Goal: Information Seeking & Learning: Learn about a topic

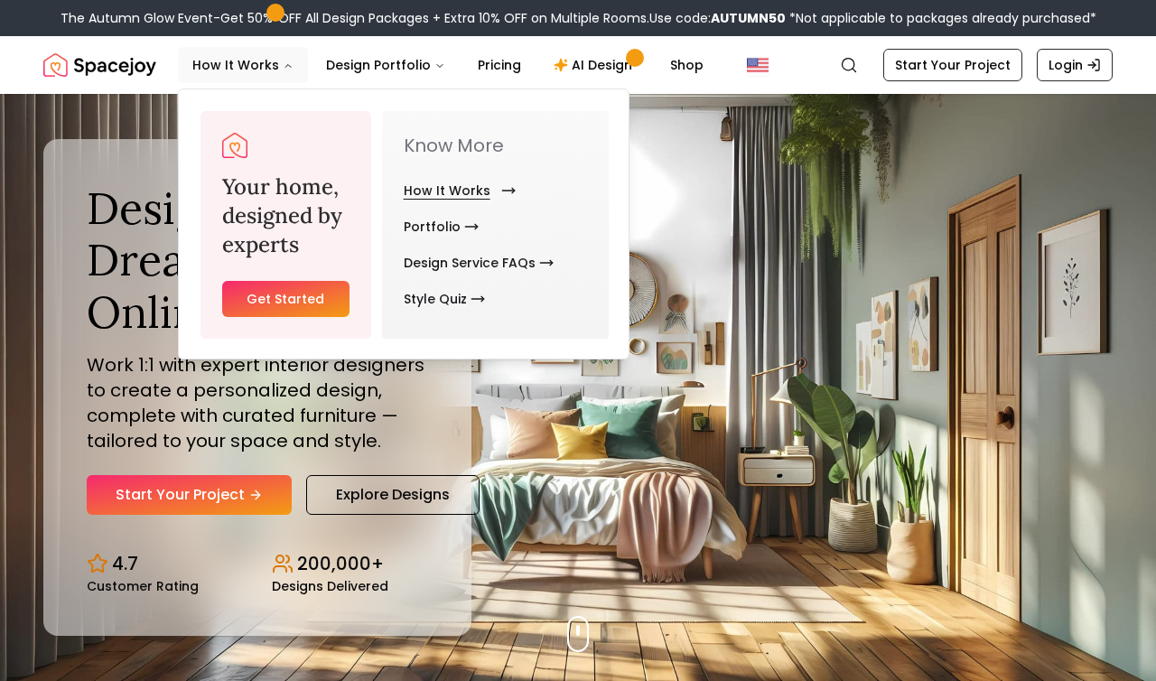
click at [462, 190] on link "How It Works" at bounding box center [456, 191] width 105 height 36
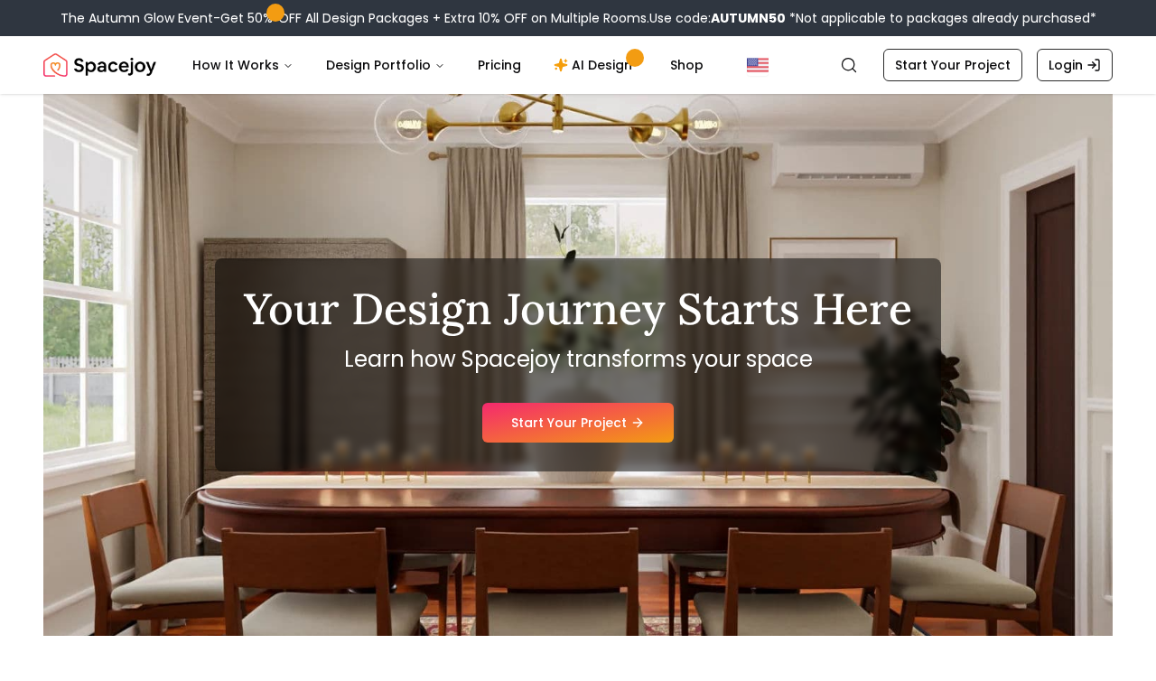
click at [835, 237] on div "Your Design Journey Starts Here Learn how Spacejoy transforms your space Start …" at bounding box center [577, 365] width 1069 height 542
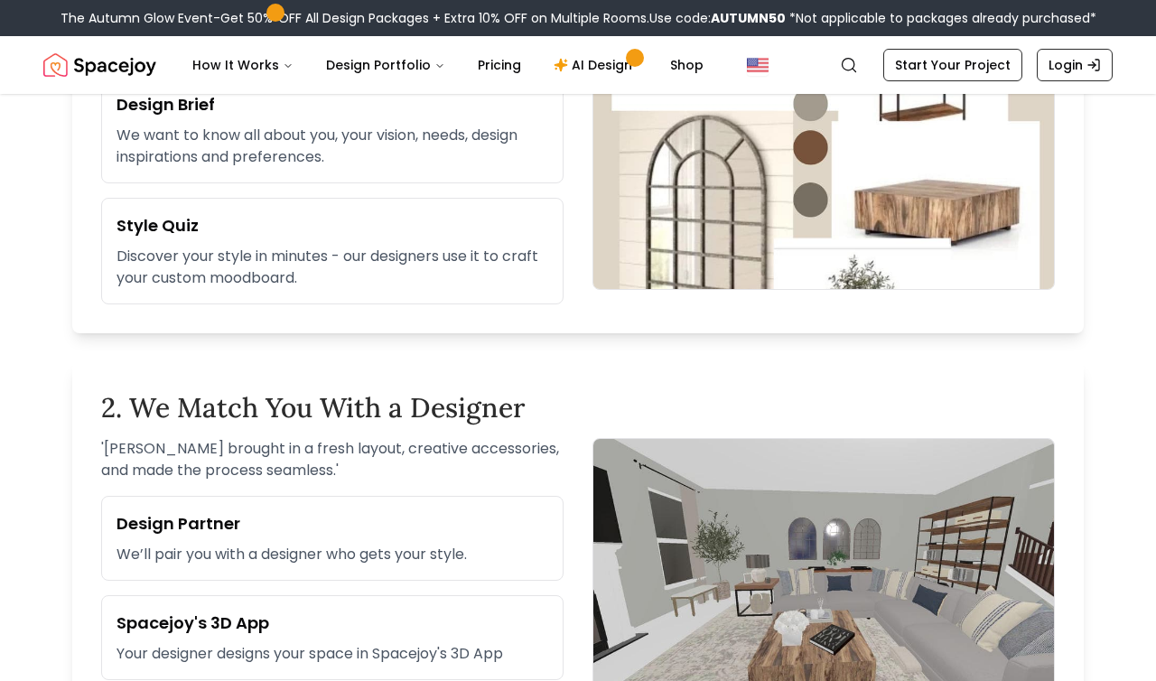
scroll to position [726, 0]
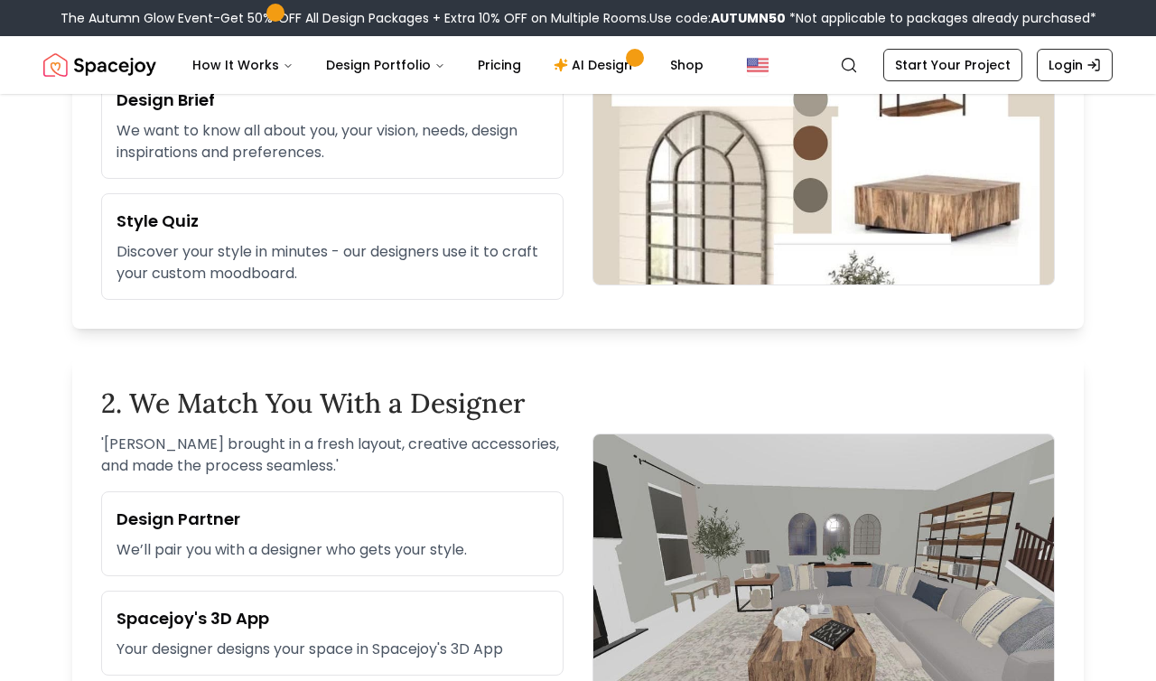
click at [159, 234] on h3 "Style Quiz" at bounding box center [333, 221] width 432 height 25
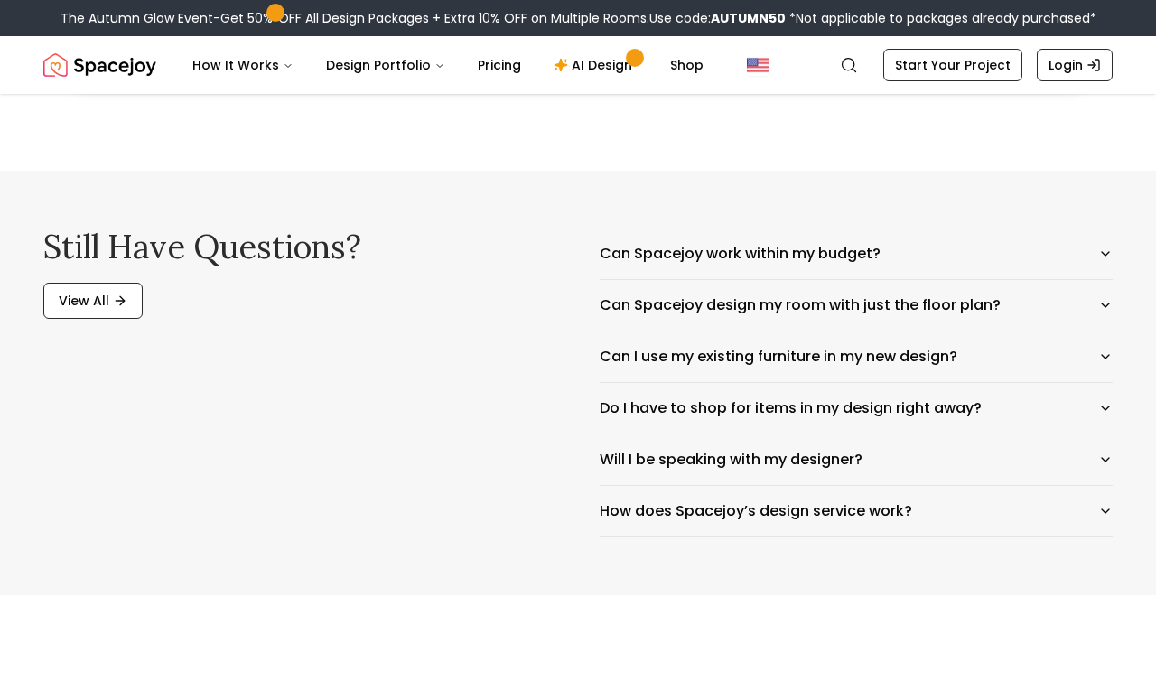
scroll to position [2883, 0]
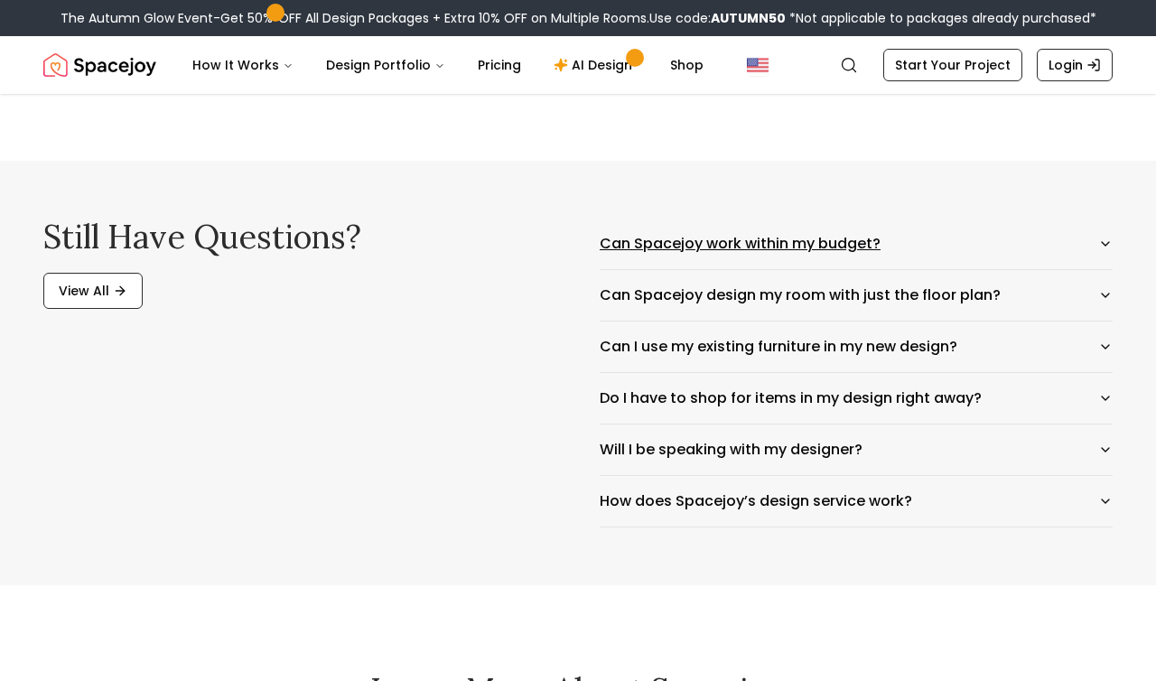
click at [860, 266] on button "Can Spacejoy work within my budget?" at bounding box center [856, 244] width 513 height 51
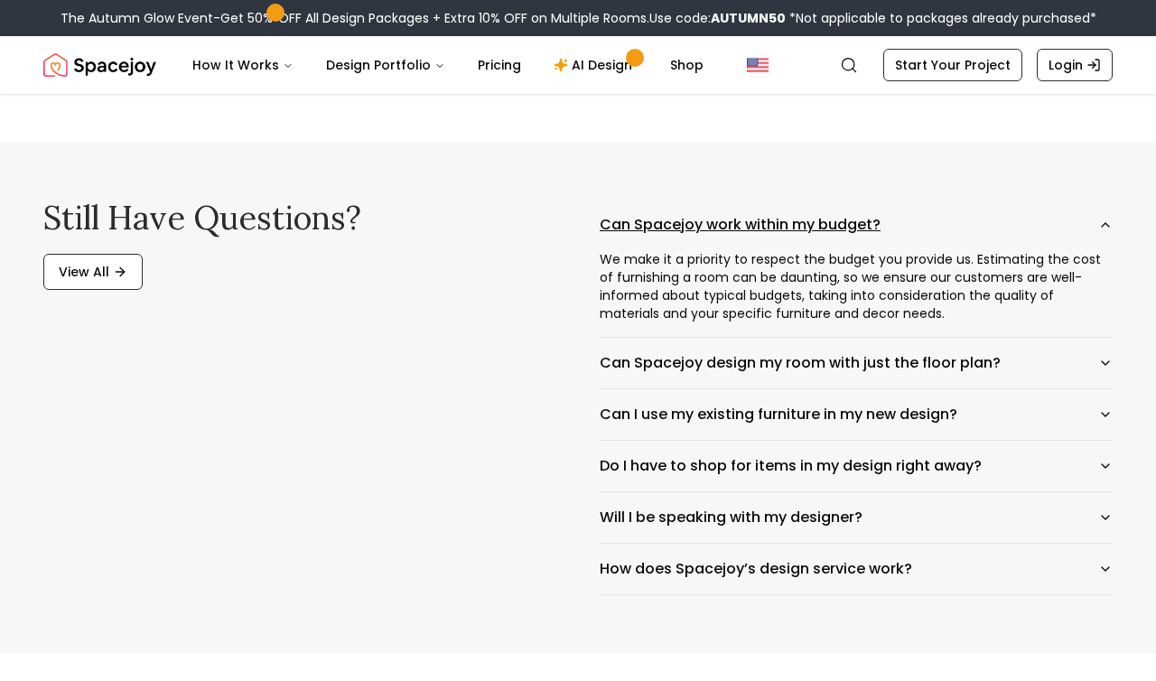
scroll to position [2922, 0]
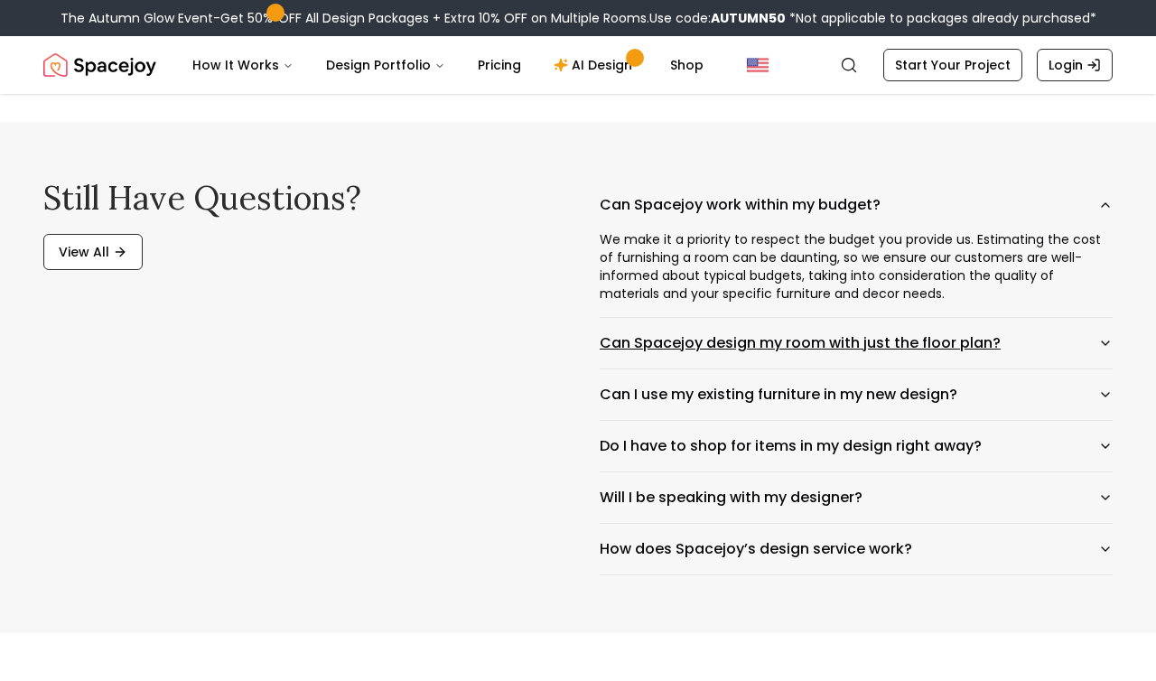
click at [1031, 353] on button "Can Spacejoy design my room with just the floor plan?" at bounding box center [856, 343] width 513 height 51
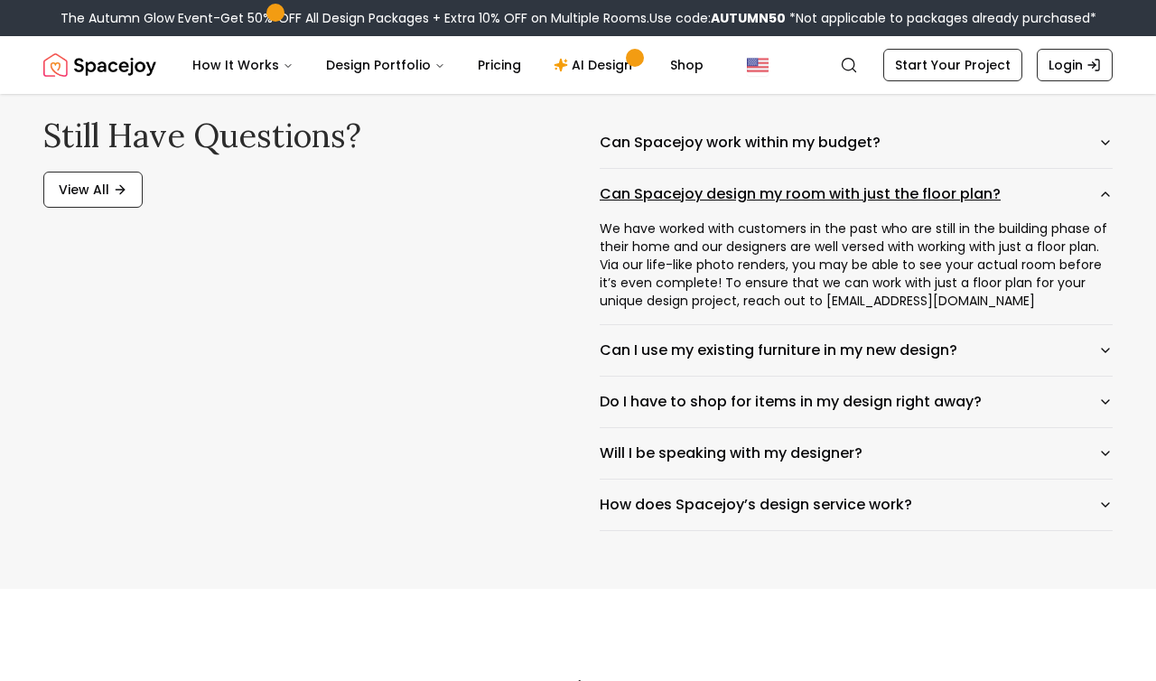
scroll to position [2989, 0]
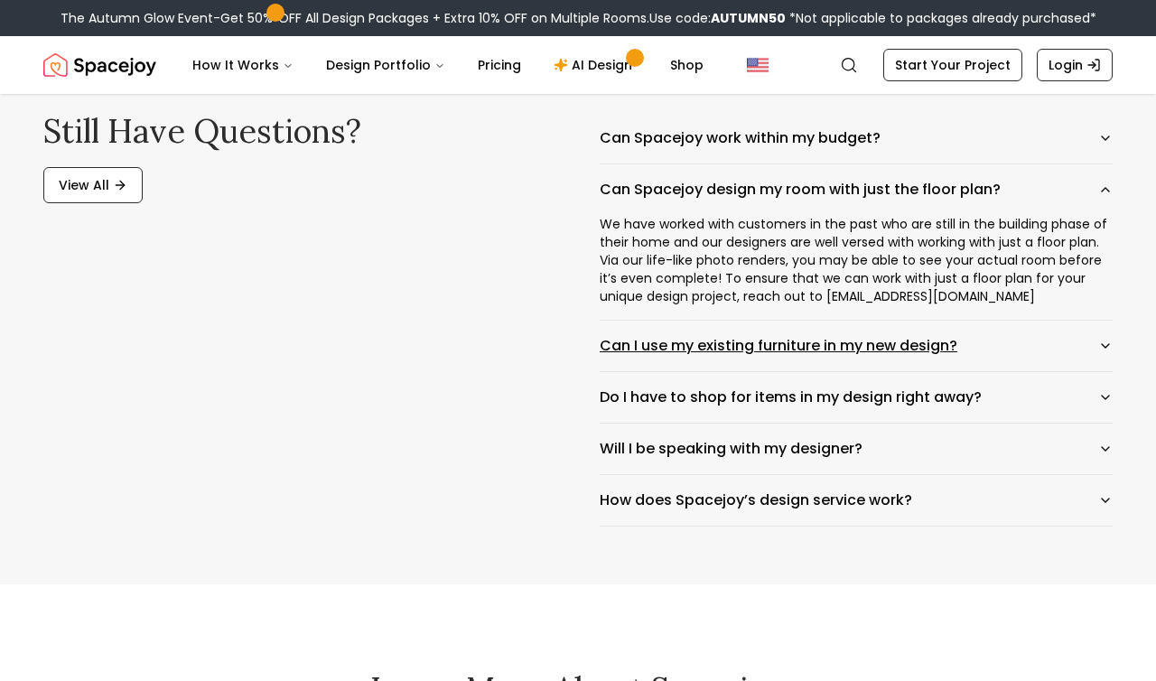
click at [1011, 369] on button "Can I use my existing furniture in my new design?" at bounding box center [856, 346] width 513 height 51
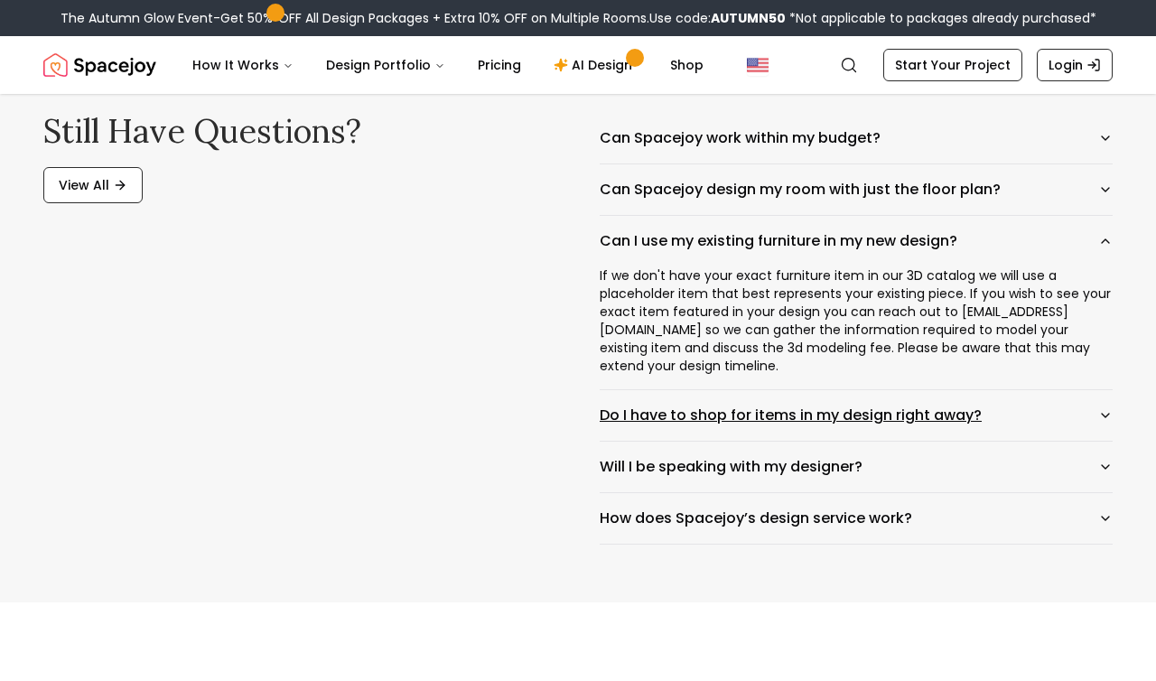
click at [1026, 421] on button "Do I have to shop for items in my design right away?" at bounding box center [856, 415] width 513 height 51
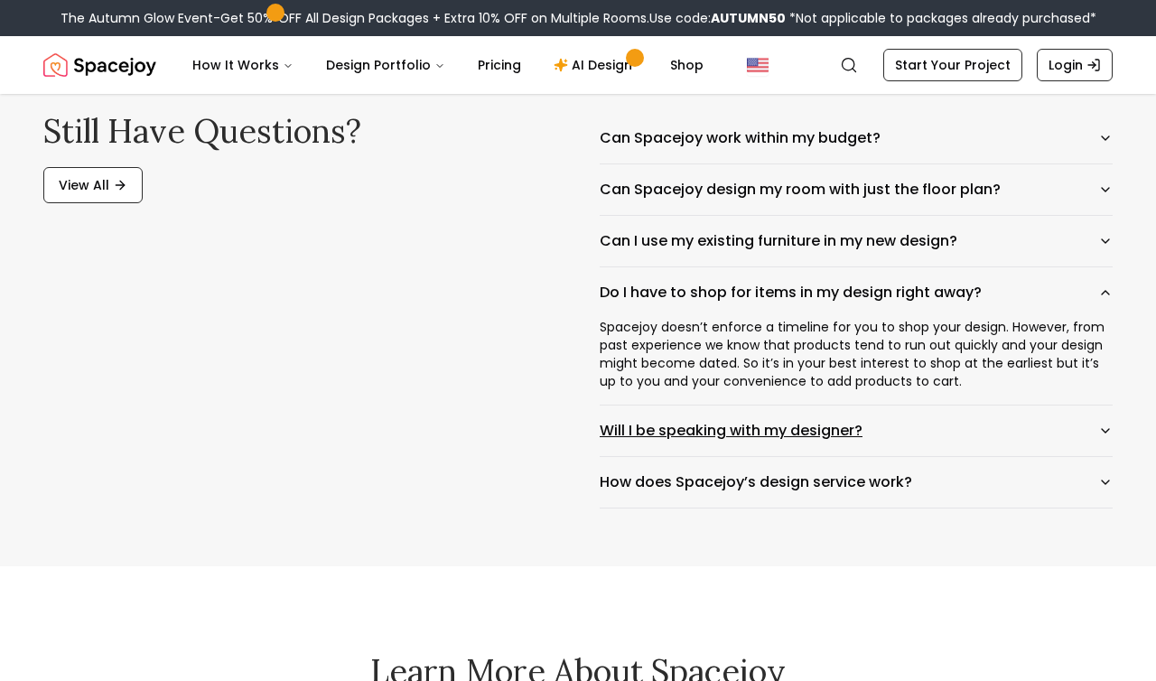
click at [962, 450] on button "Will I be speaking with my designer?" at bounding box center [856, 431] width 513 height 51
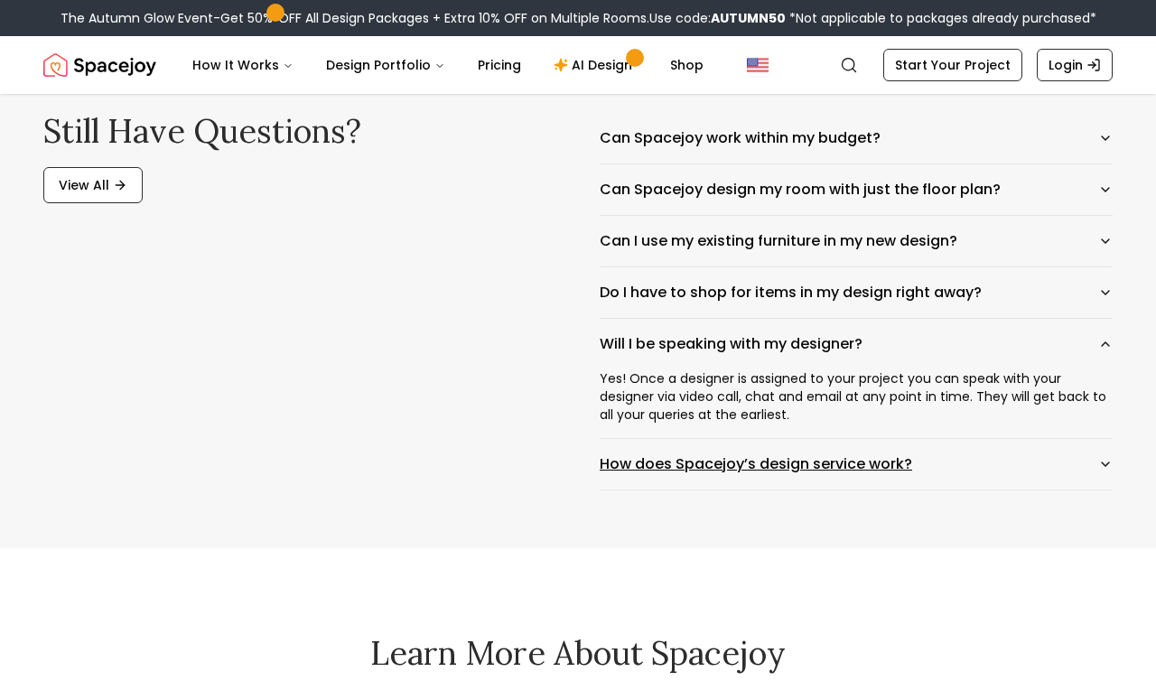
click at [979, 490] on button "How does Spacejoy’s design service work?" at bounding box center [856, 464] width 513 height 51
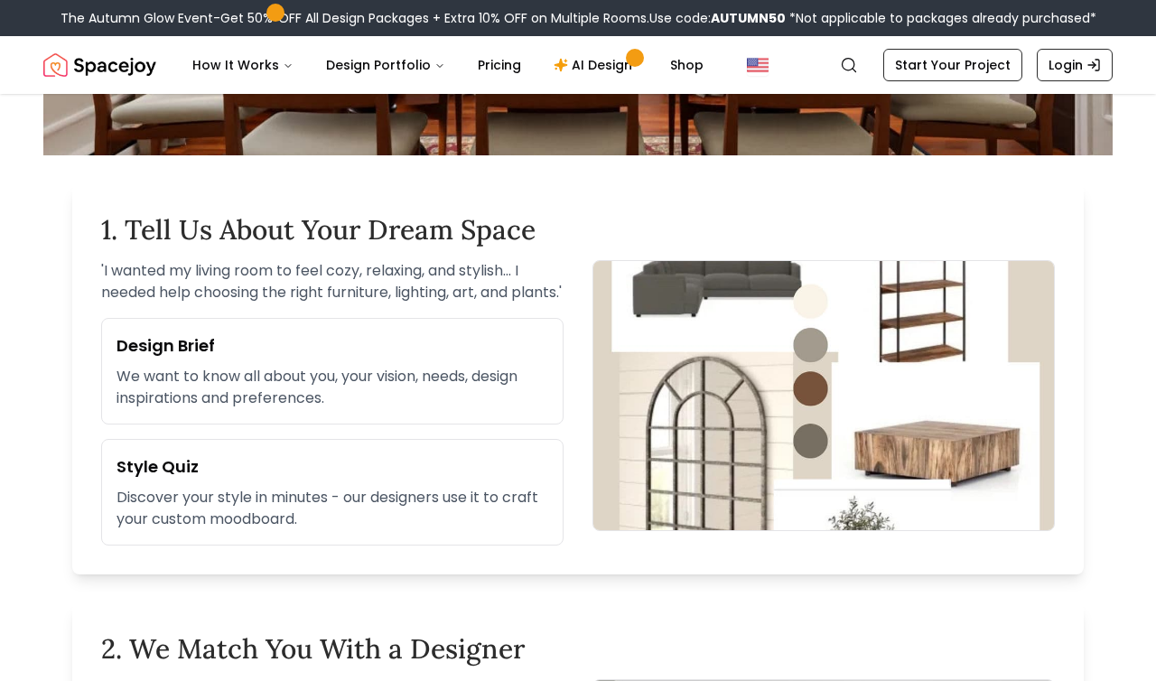
scroll to position [0, 0]
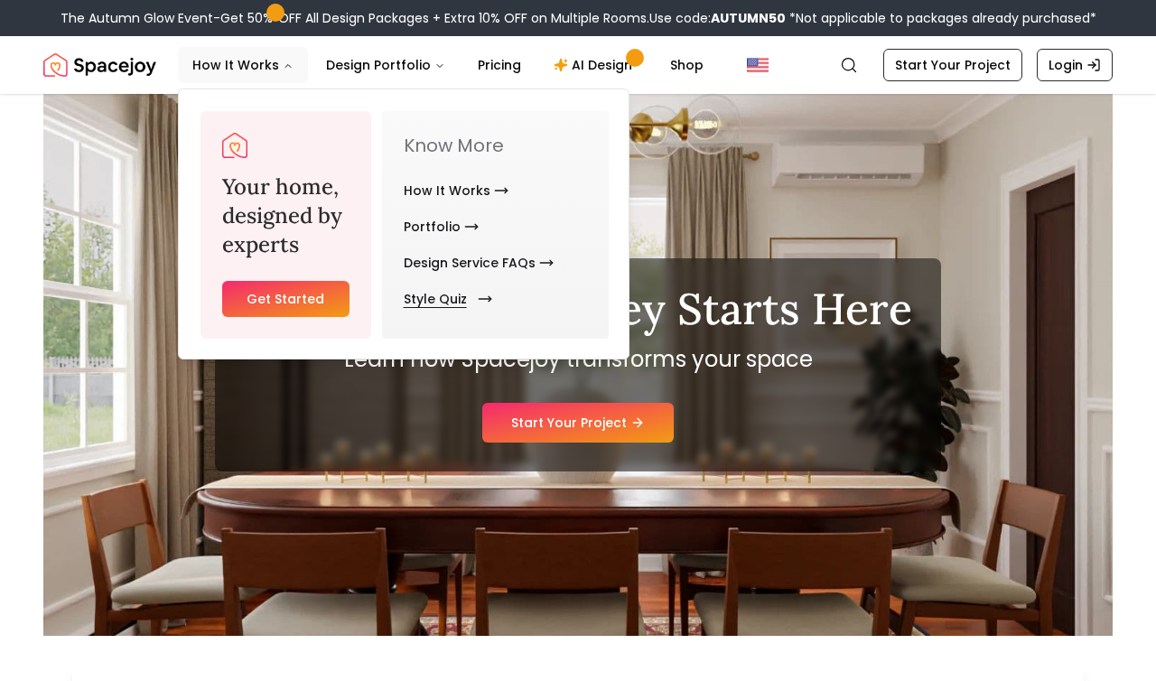
click at [458, 294] on link "Style Quiz" at bounding box center [444, 299] width 81 height 36
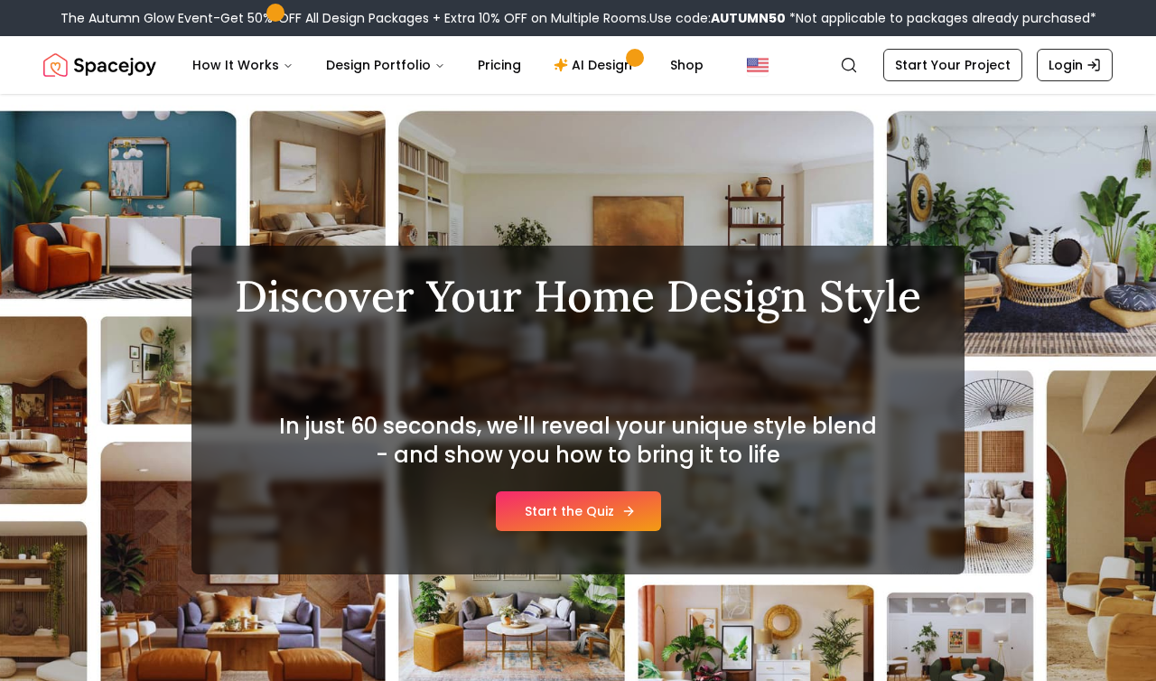
click at [583, 516] on link "Start the Quiz" at bounding box center [578, 511] width 165 height 40
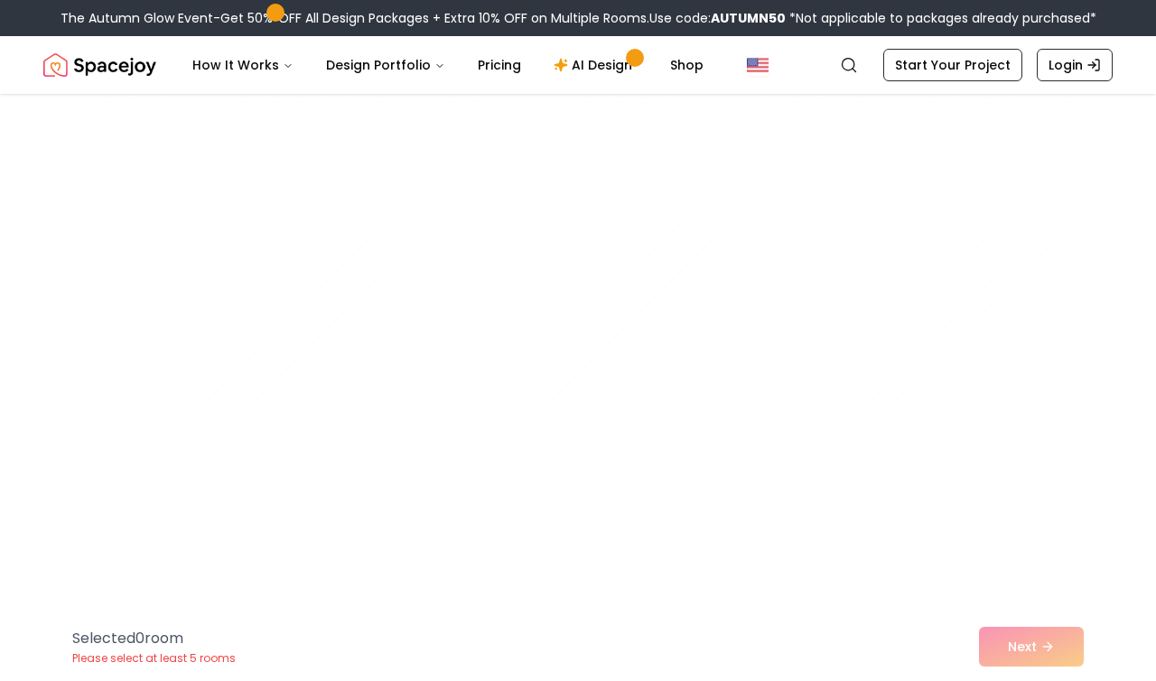
scroll to position [10056, 0]
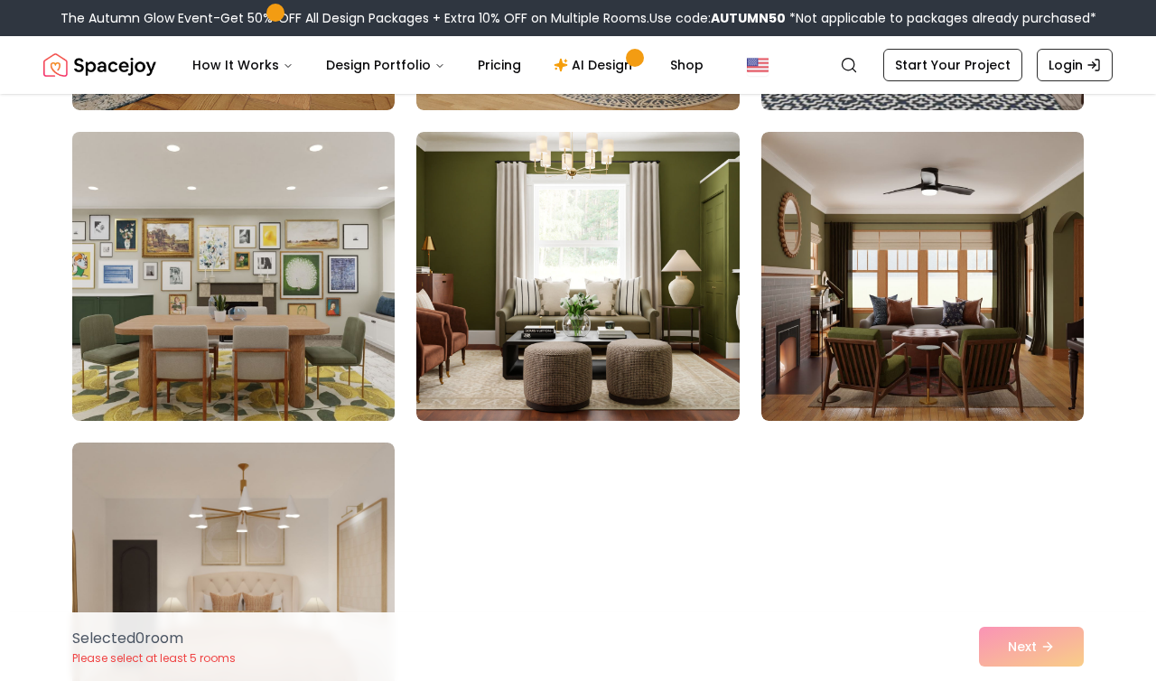
click at [315, 368] on img at bounding box center [233, 276] width 339 height 303
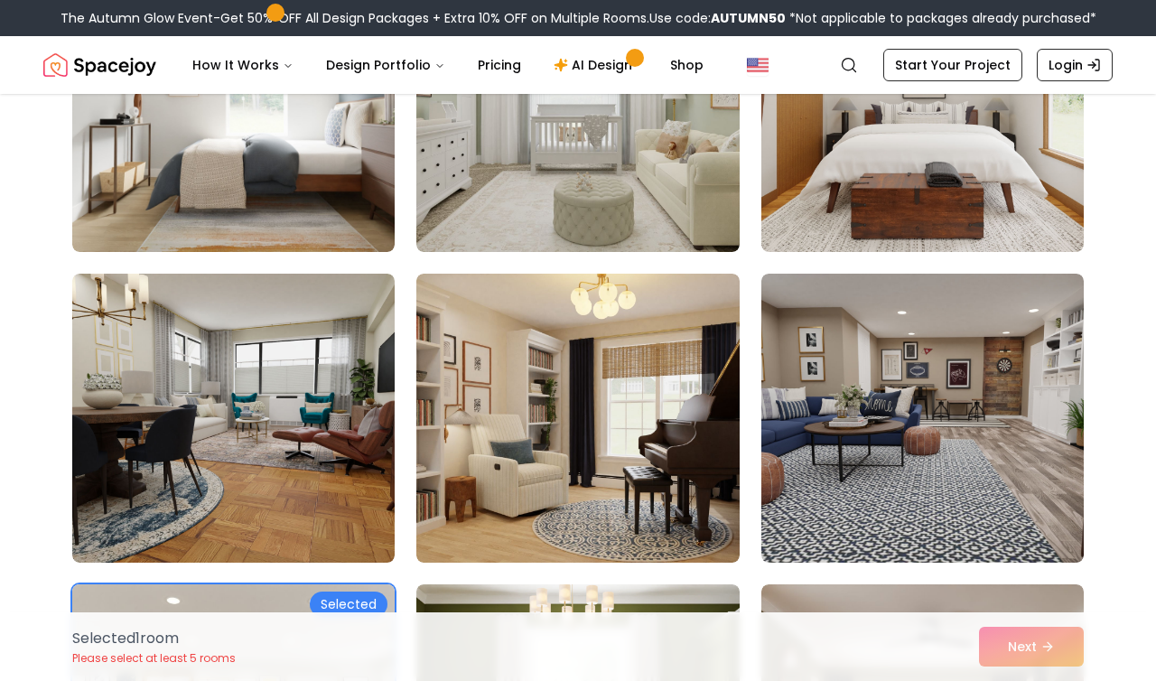
scroll to position [9601, 0]
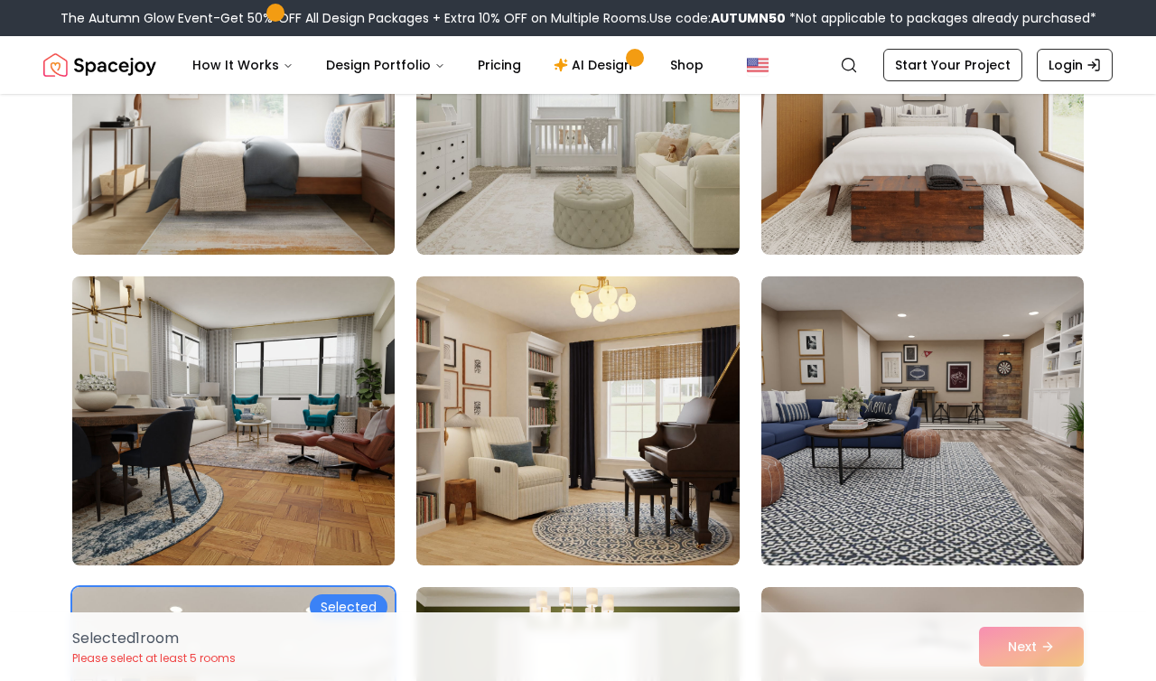
click at [341, 514] on img at bounding box center [233, 420] width 339 height 303
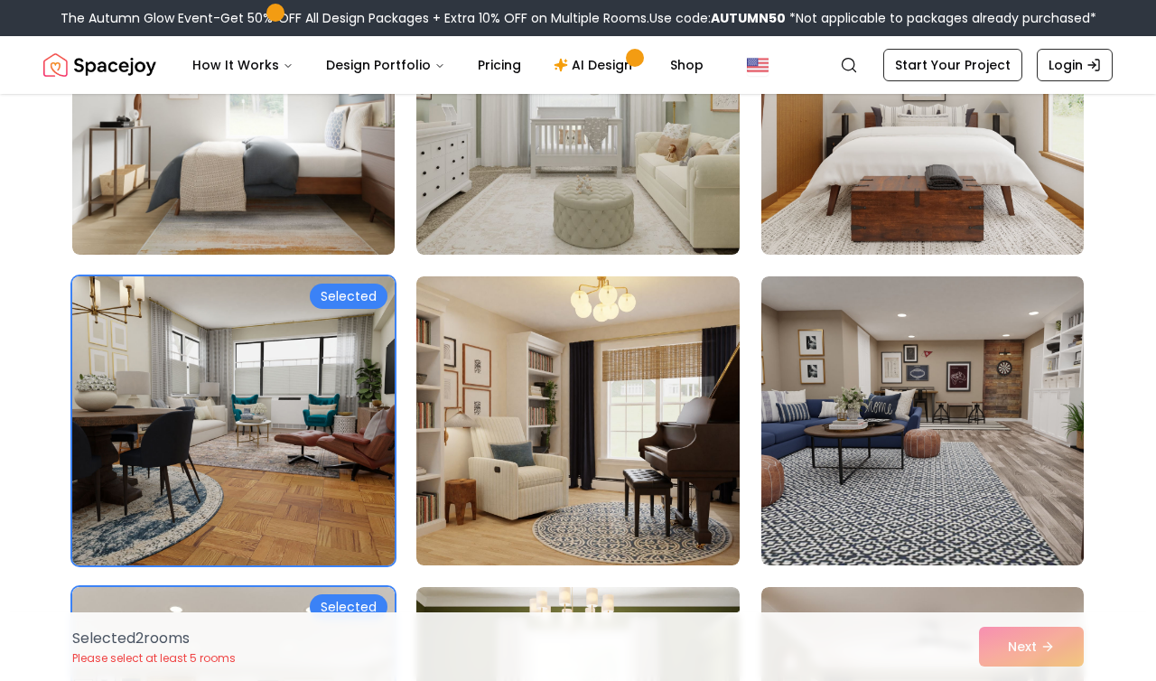
click at [341, 514] on img at bounding box center [233, 420] width 339 height 303
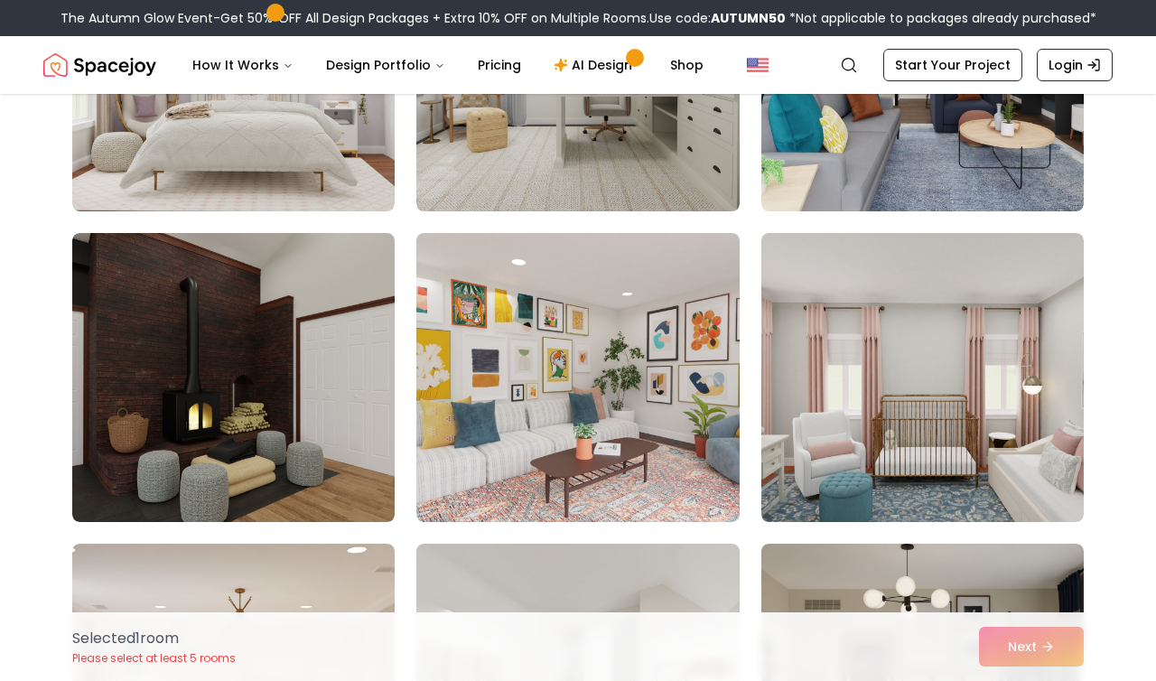
scroll to position [8707, 0]
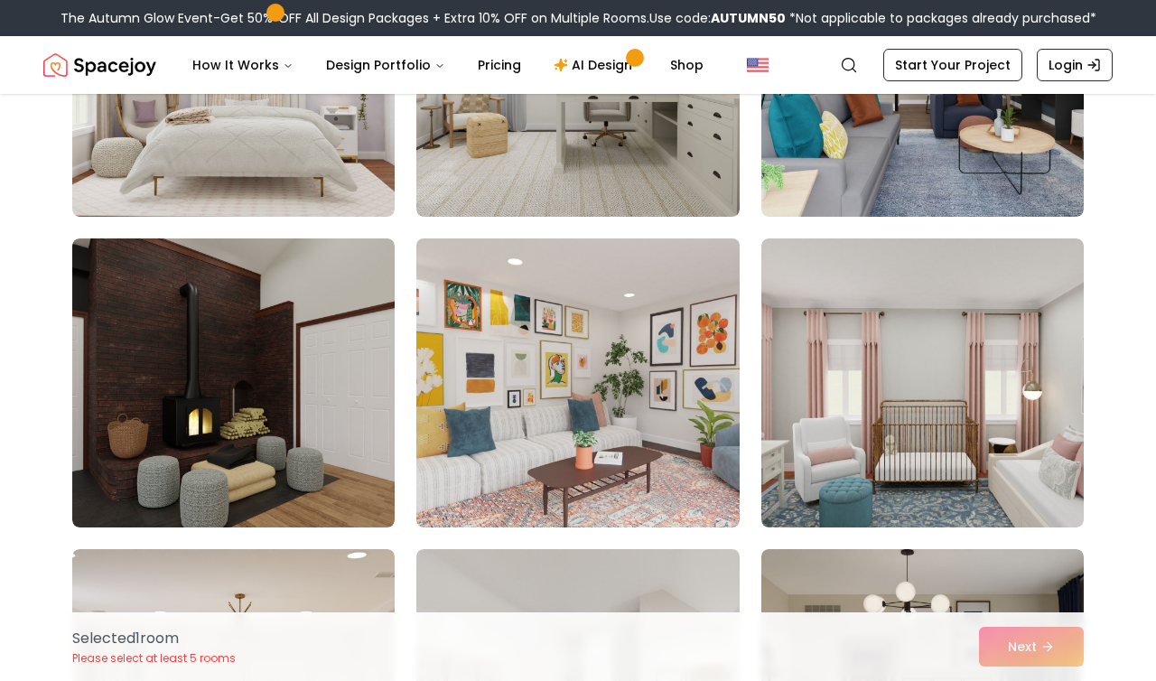
click at [630, 481] on img at bounding box center [577, 382] width 339 height 303
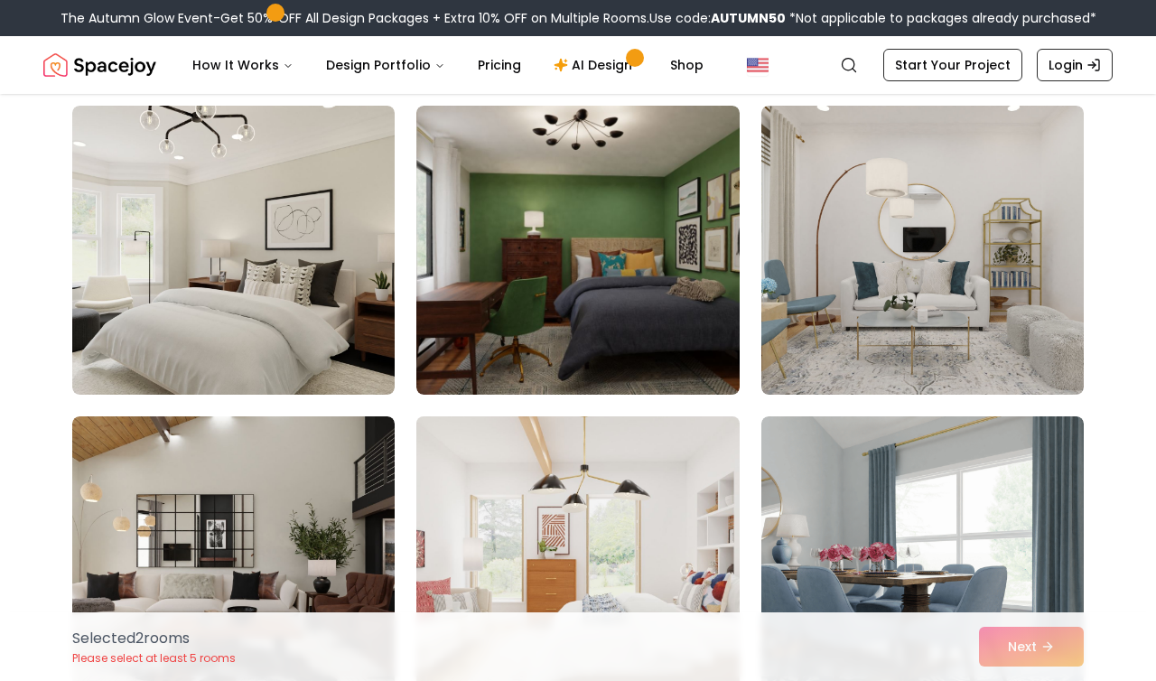
scroll to position [7905, 0]
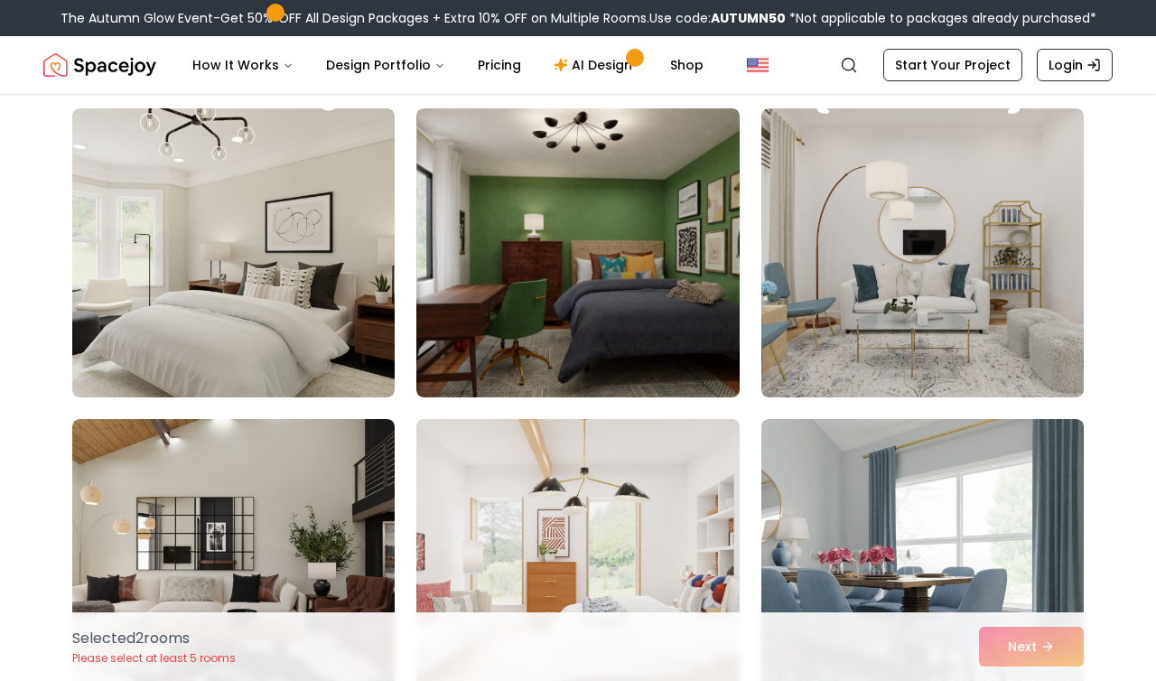
click at [674, 536] on img at bounding box center [577, 563] width 339 height 303
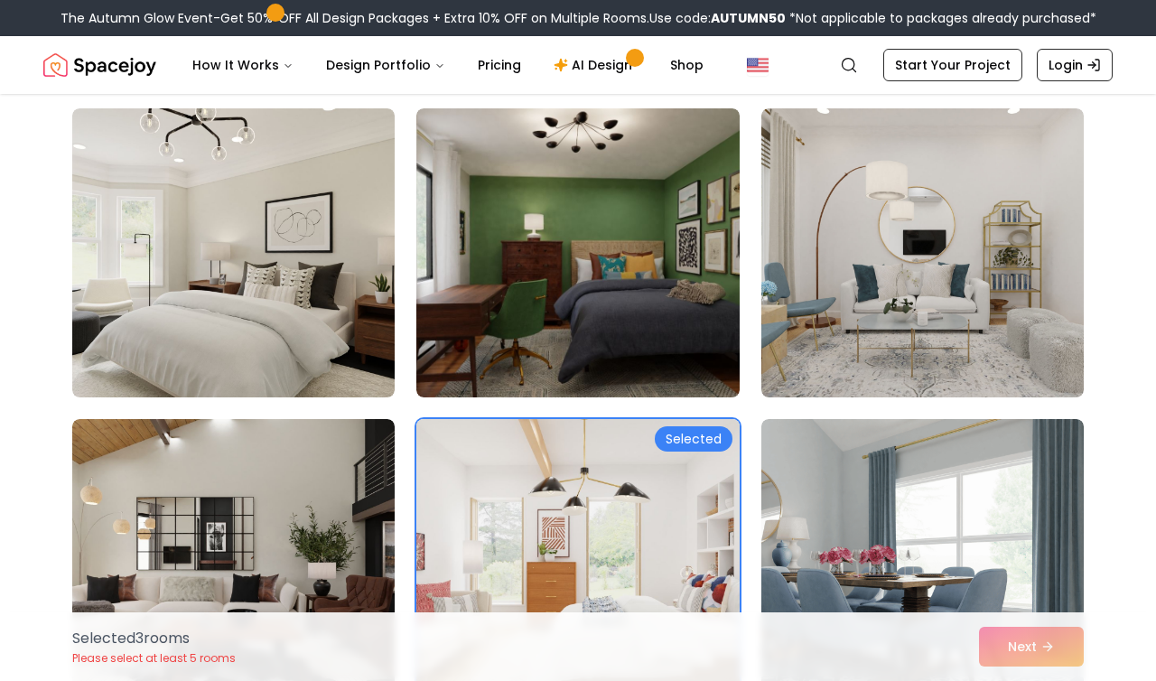
click at [666, 519] on img at bounding box center [577, 563] width 339 height 303
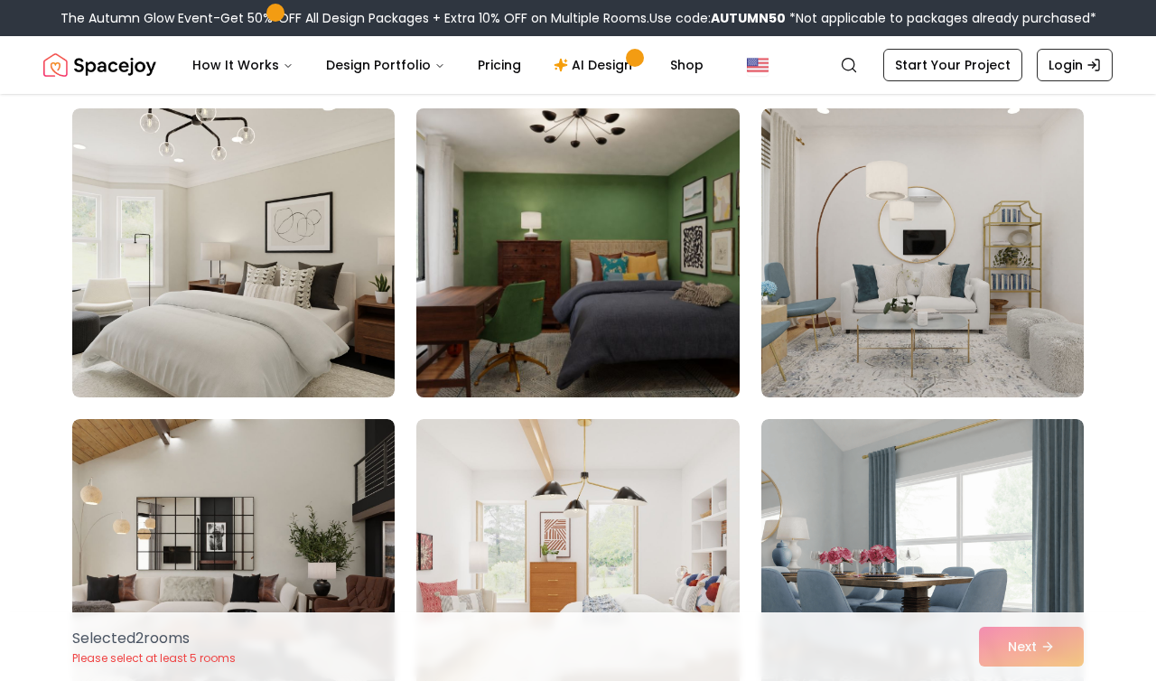
click at [652, 339] on img at bounding box center [577, 252] width 339 height 303
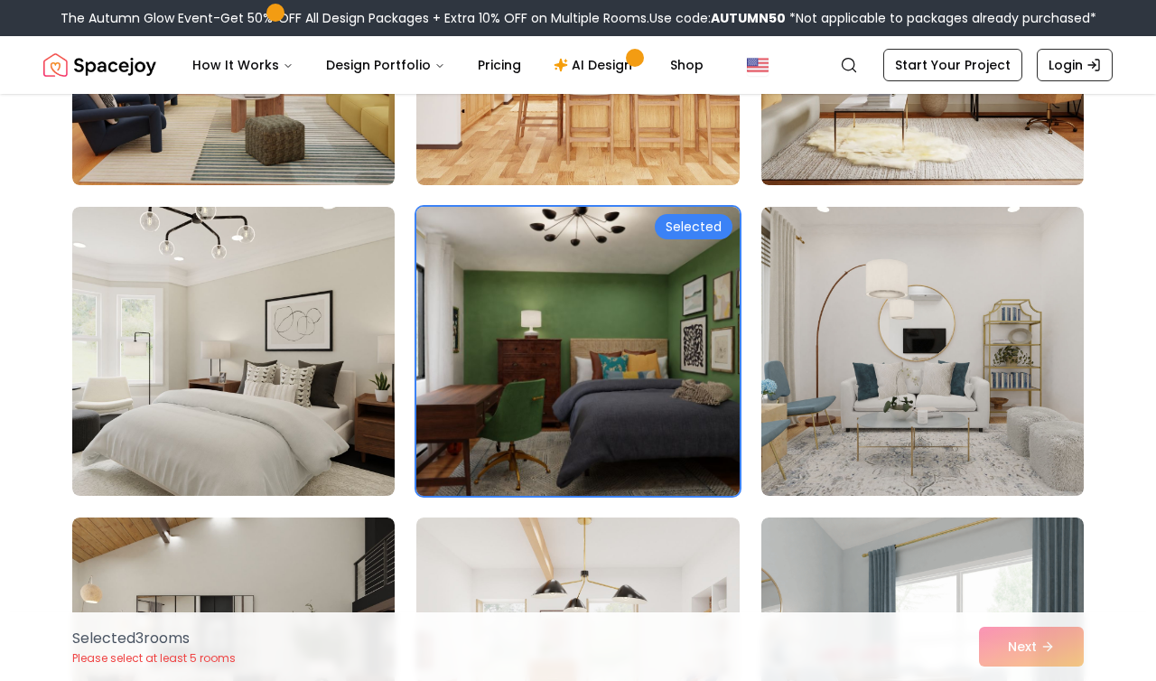
click at [652, 339] on img at bounding box center [577, 351] width 339 height 303
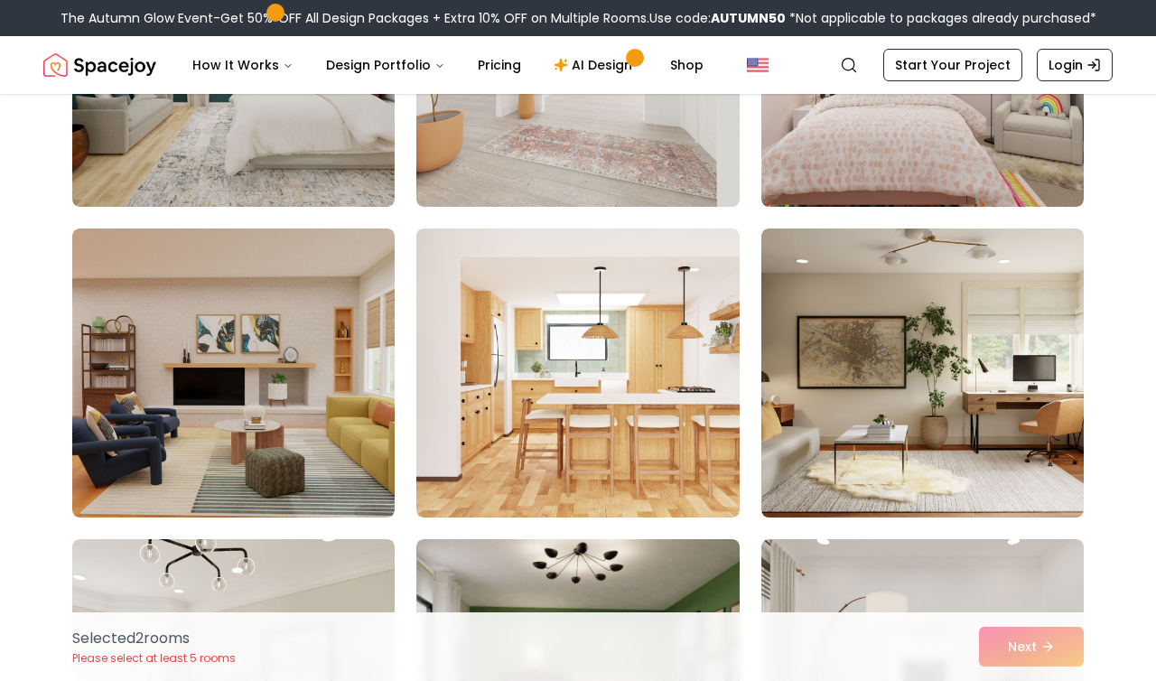
scroll to position [7457, 0]
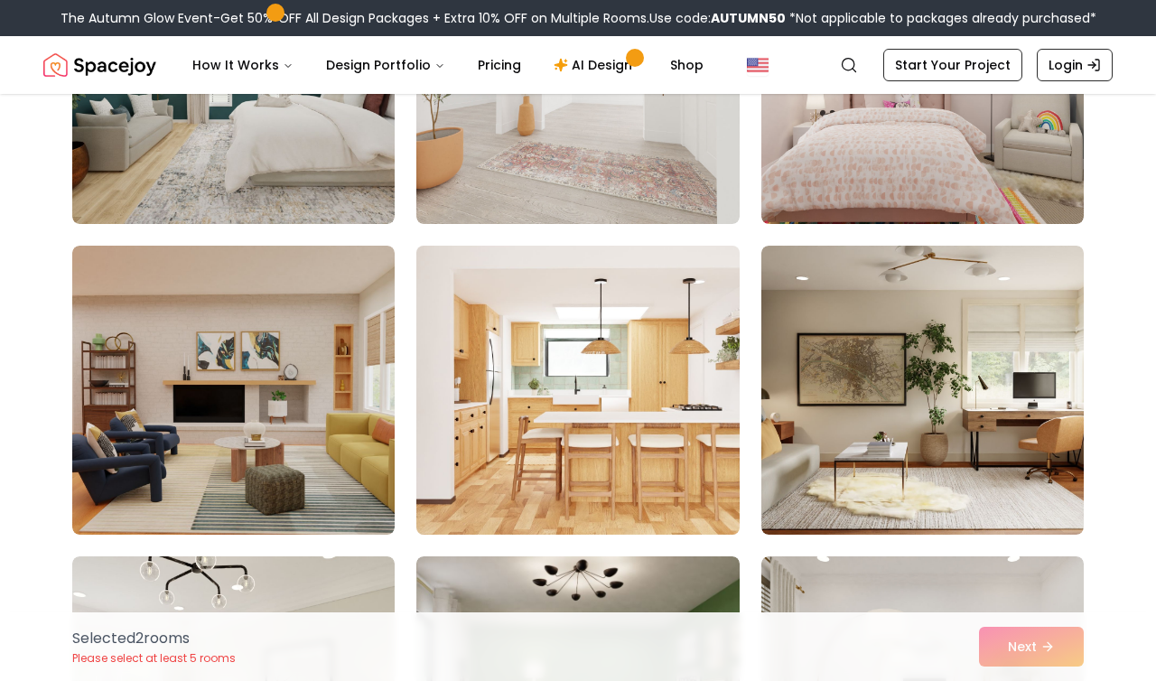
click at [645, 483] on img at bounding box center [577, 389] width 339 height 303
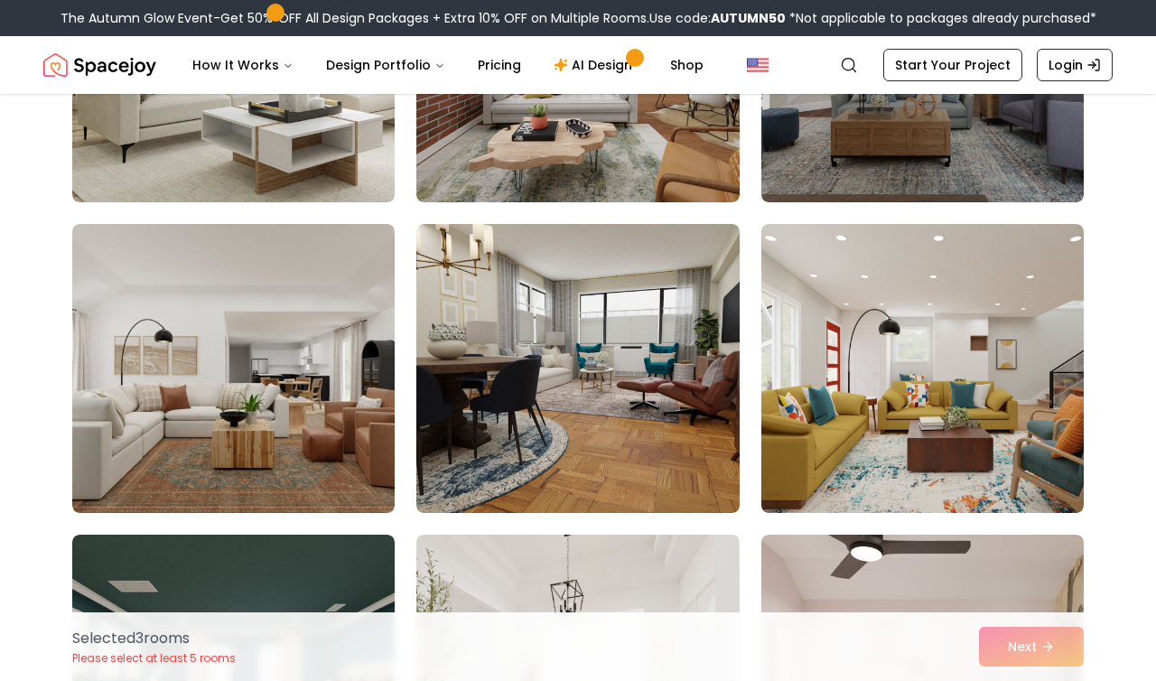
scroll to position [6854, 0]
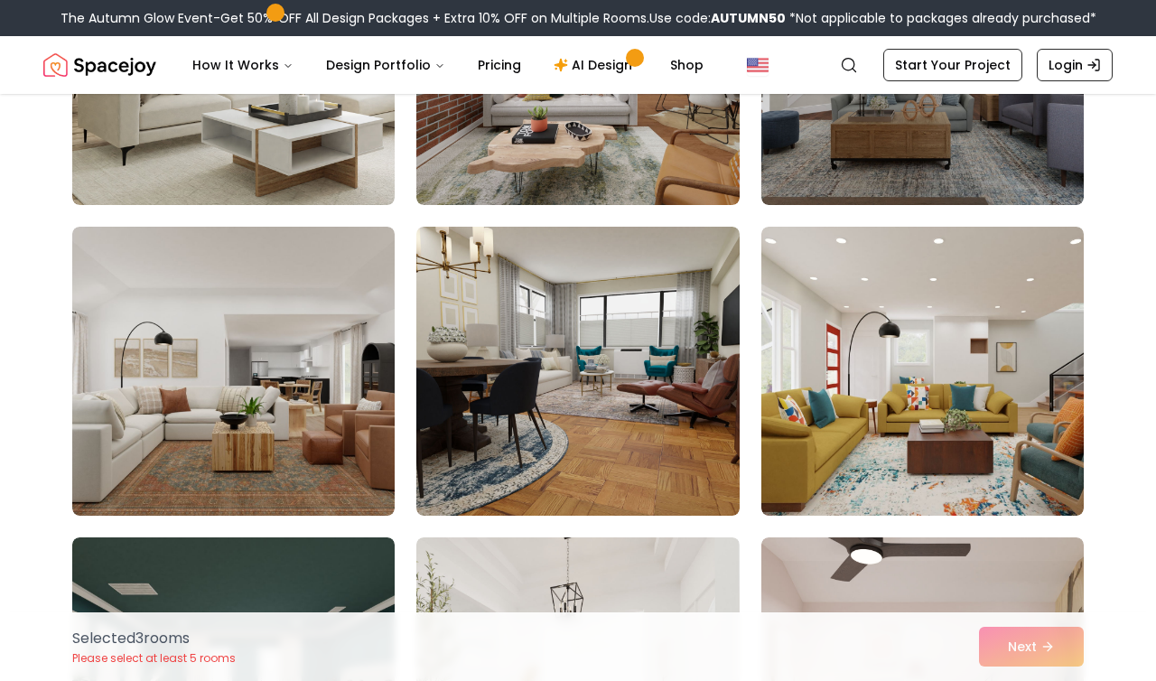
click at [645, 483] on img at bounding box center [577, 371] width 322 height 289
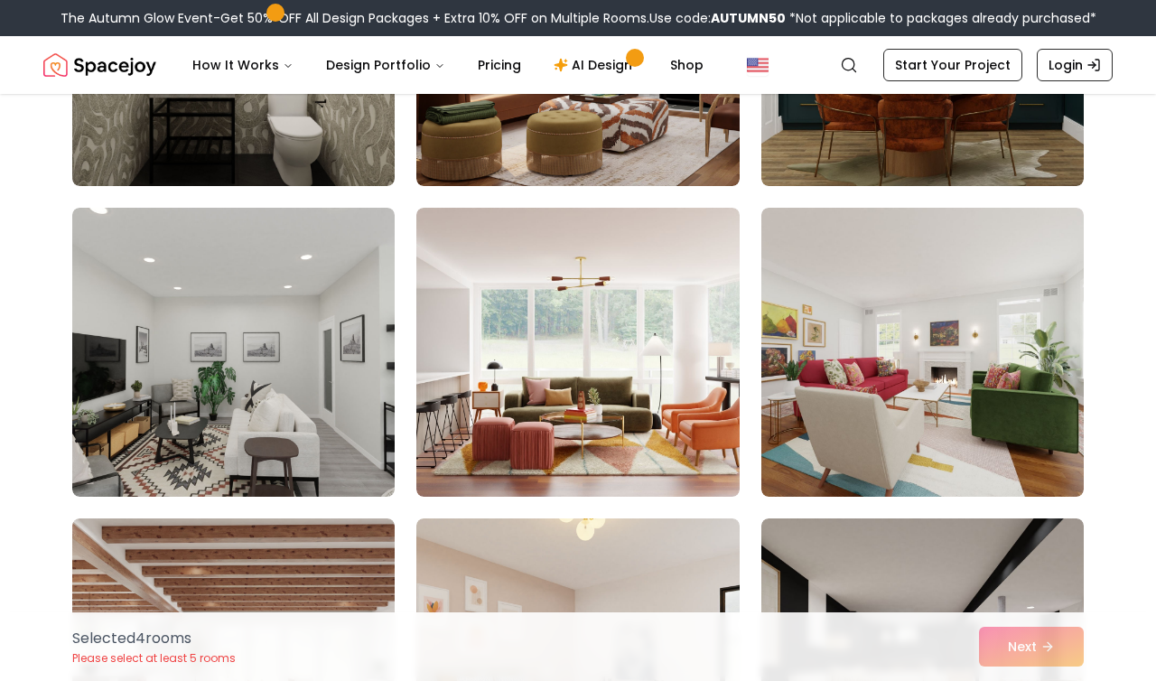
scroll to position [3764, 0]
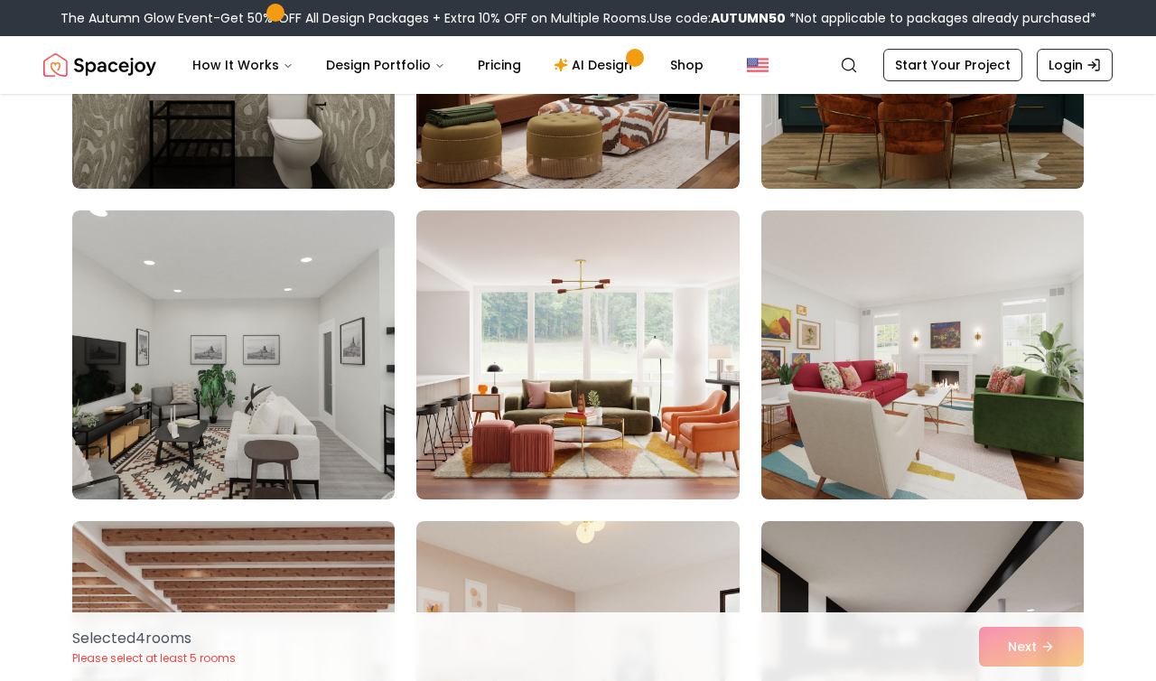
click at [846, 460] on img at bounding box center [922, 354] width 339 height 303
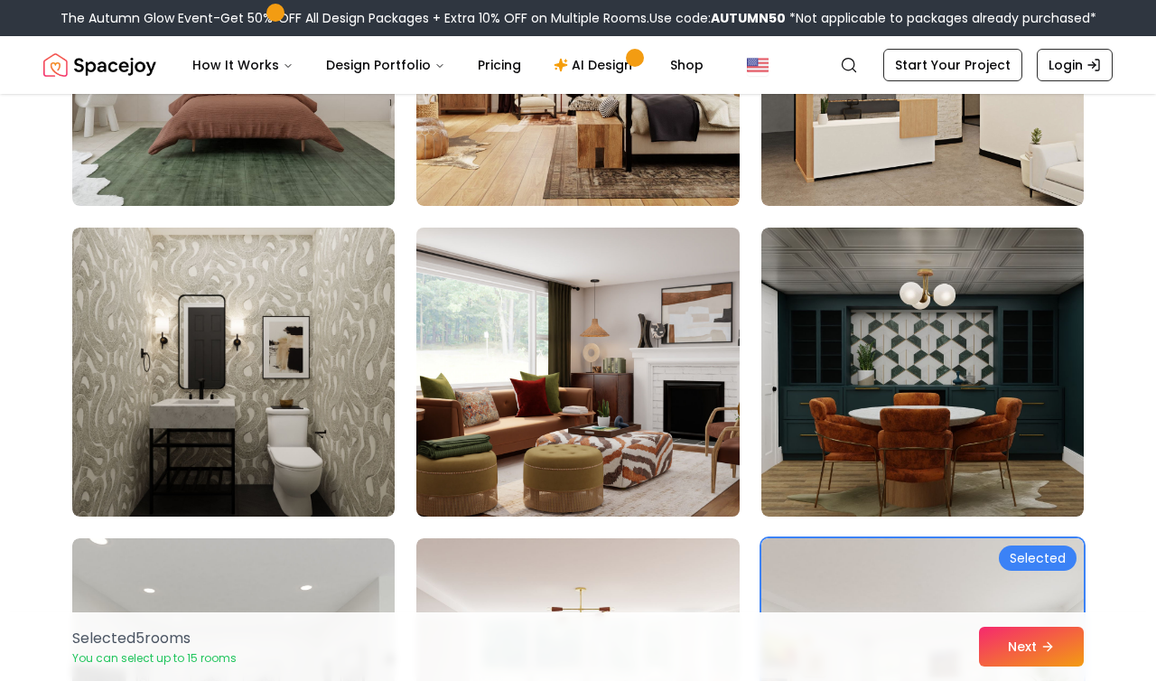
scroll to position [3429, 0]
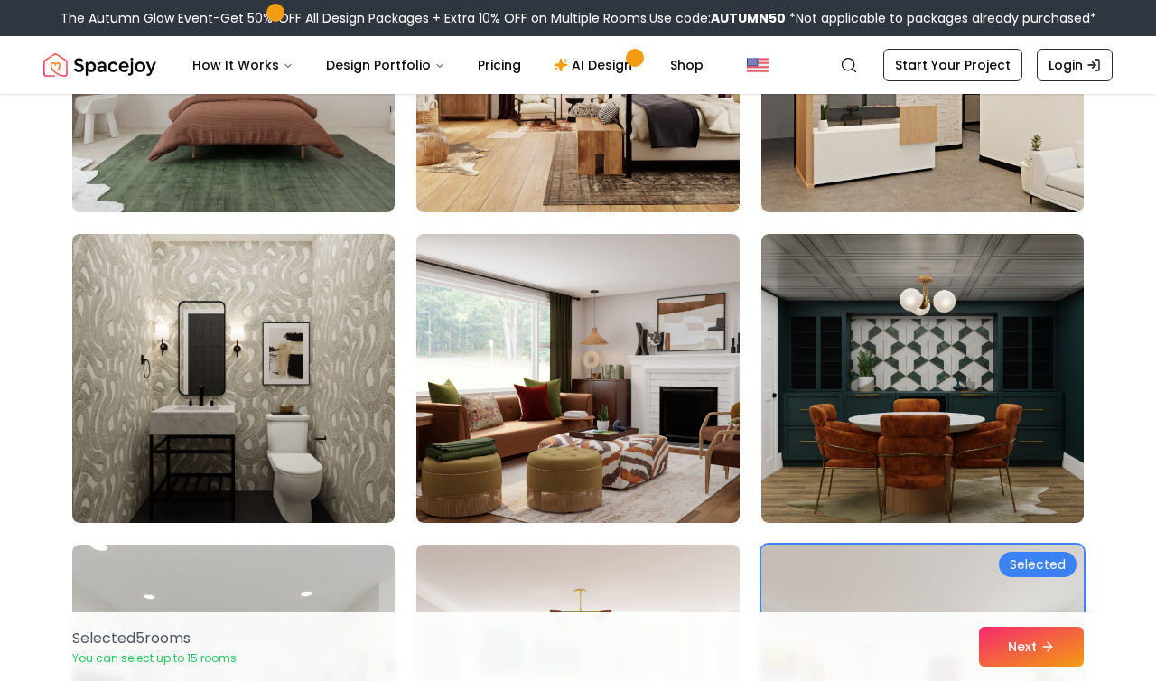
click at [622, 572] on img at bounding box center [577, 688] width 339 height 303
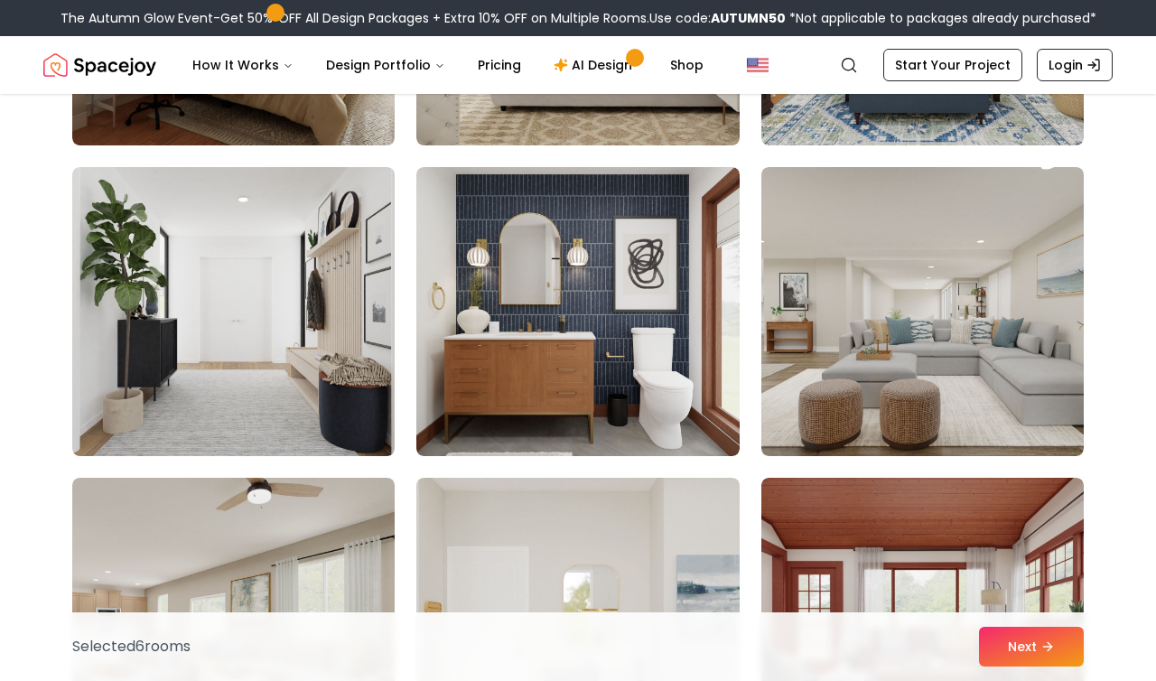
scroll to position [1320, 0]
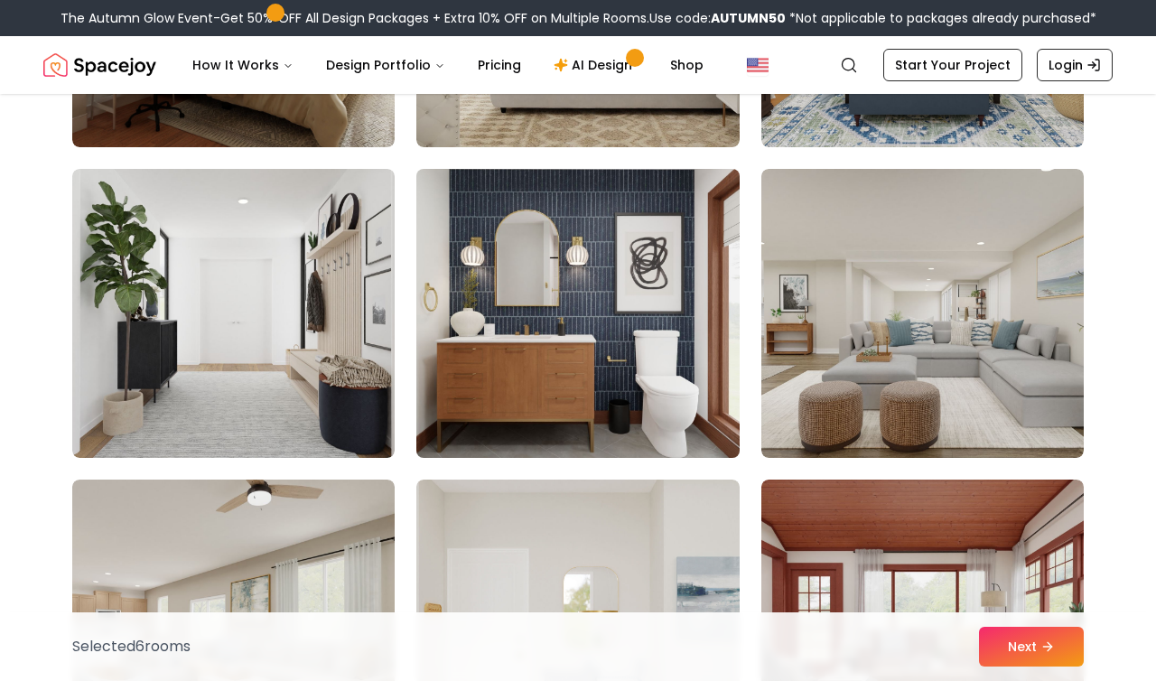
click at [563, 398] on img at bounding box center [577, 313] width 339 height 303
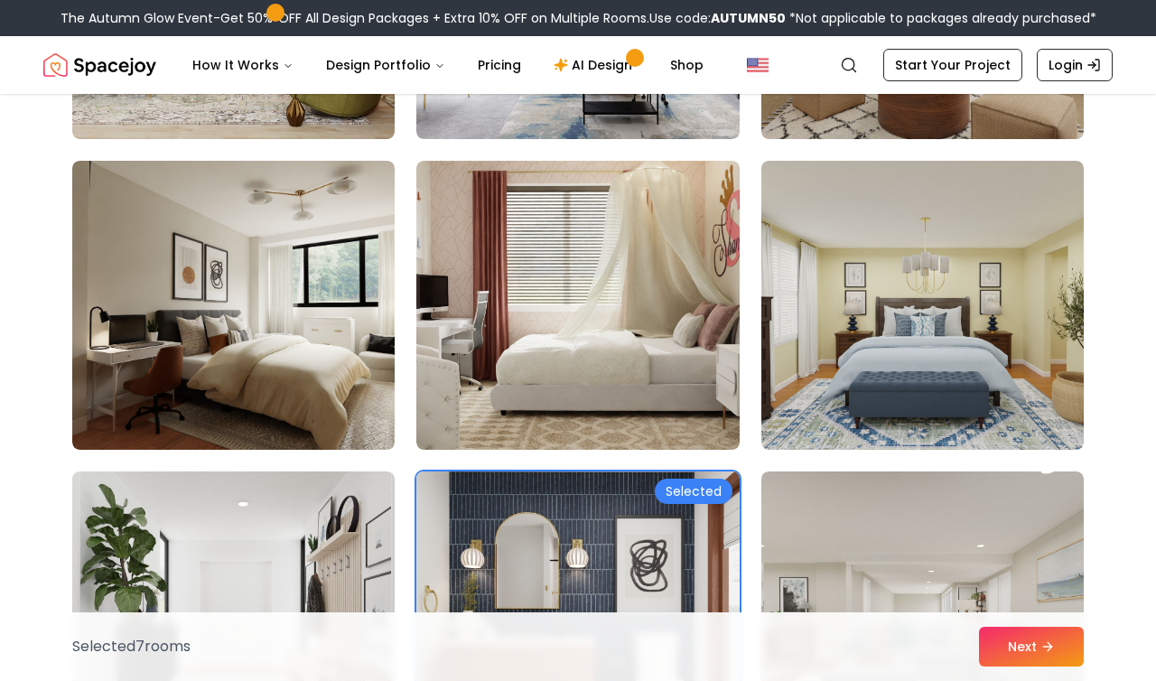
scroll to position [1010, 0]
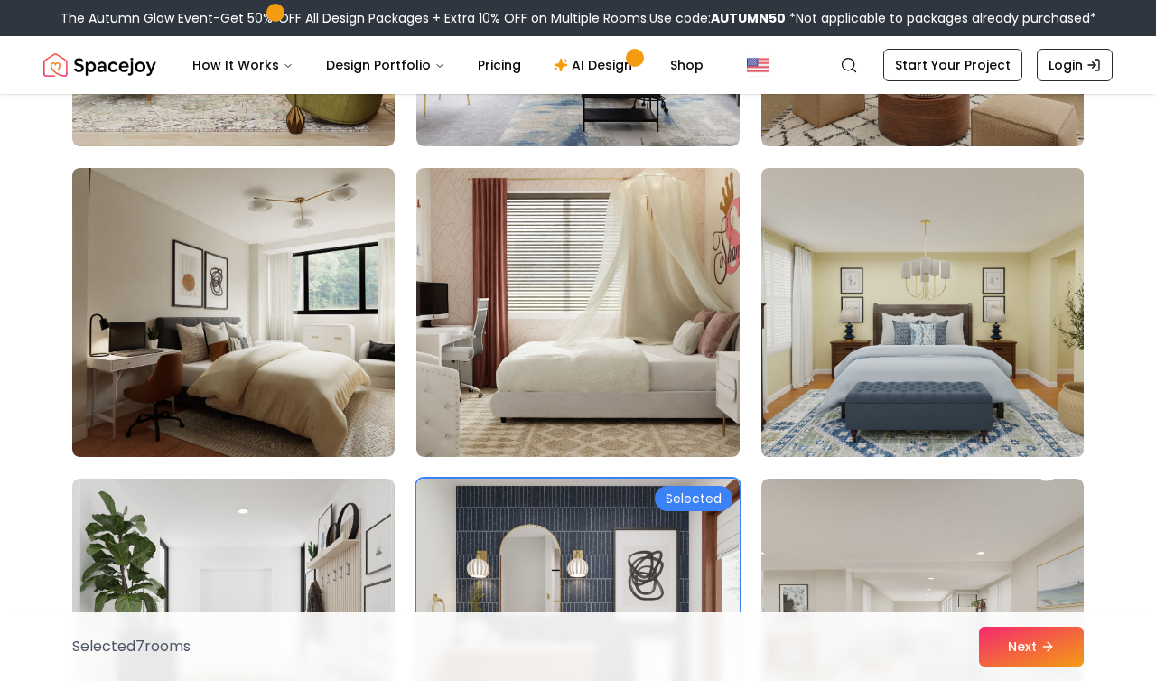
click at [810, 416] on img at bounding box center [922, 312] width 339 height 303
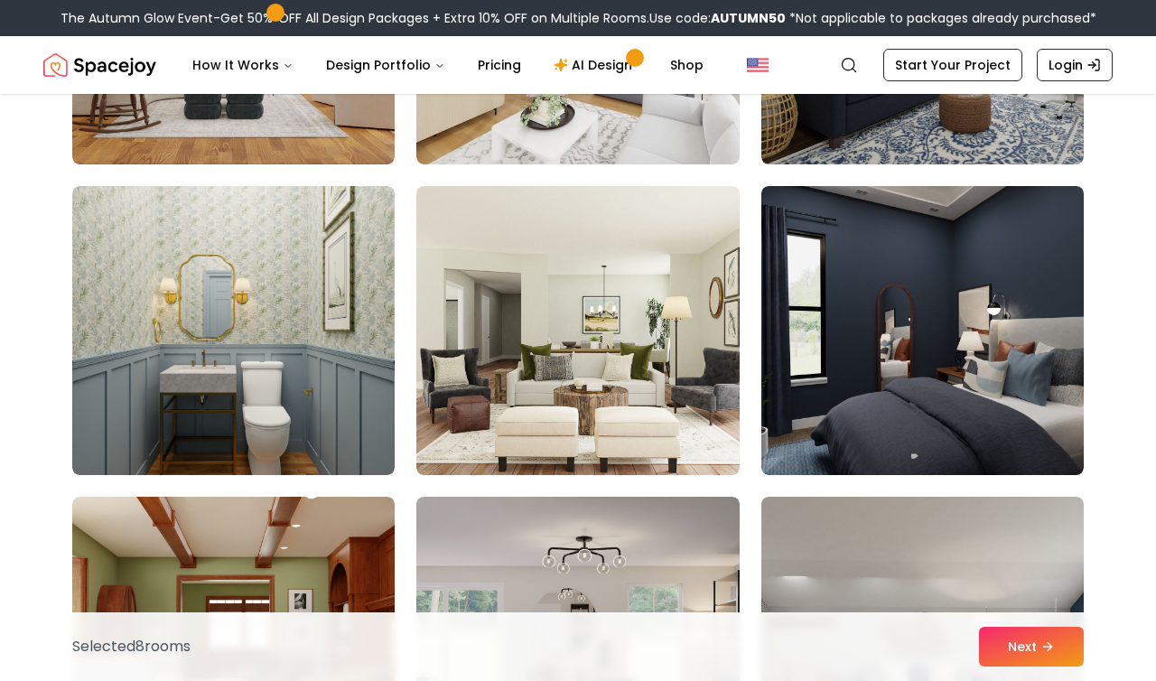
scroll to position [369, 0]
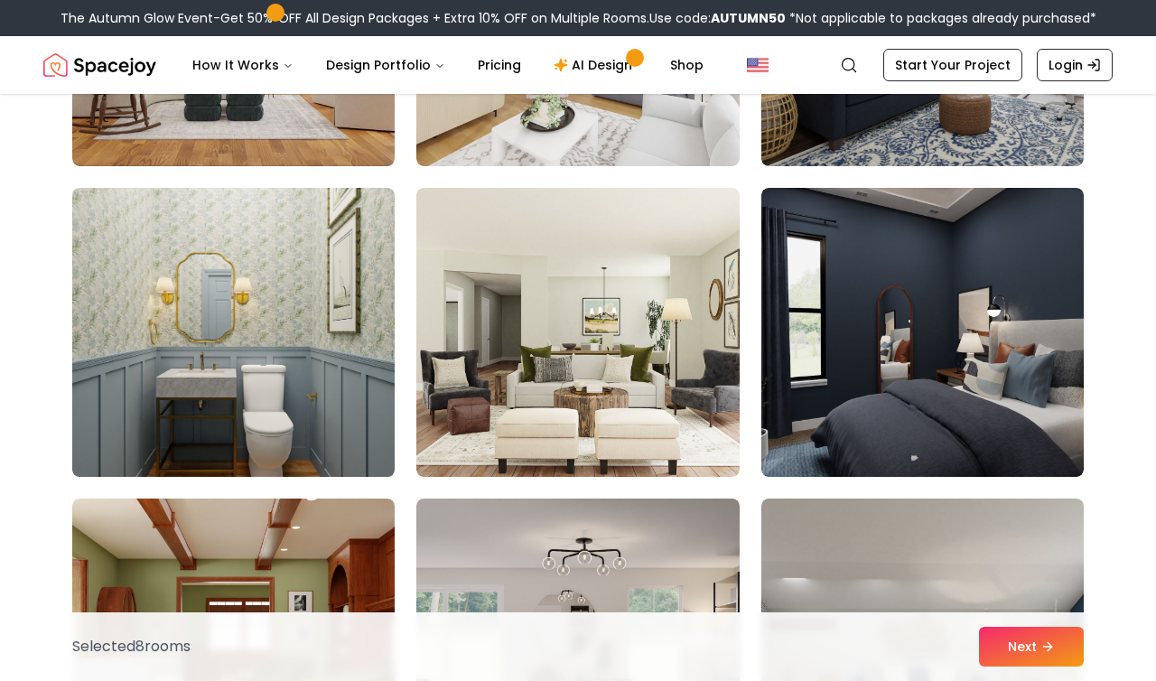
click at [313, 390] on img at bounding box center [233, 332] width 339 height 303
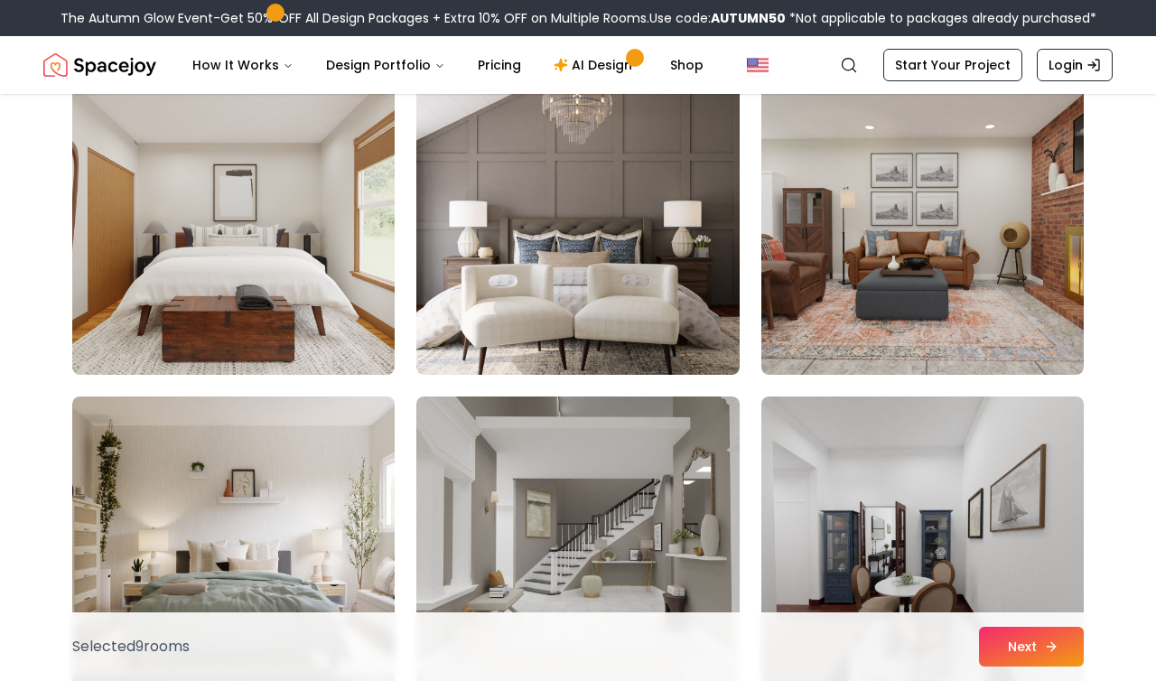
scroll to position [2425, 0]
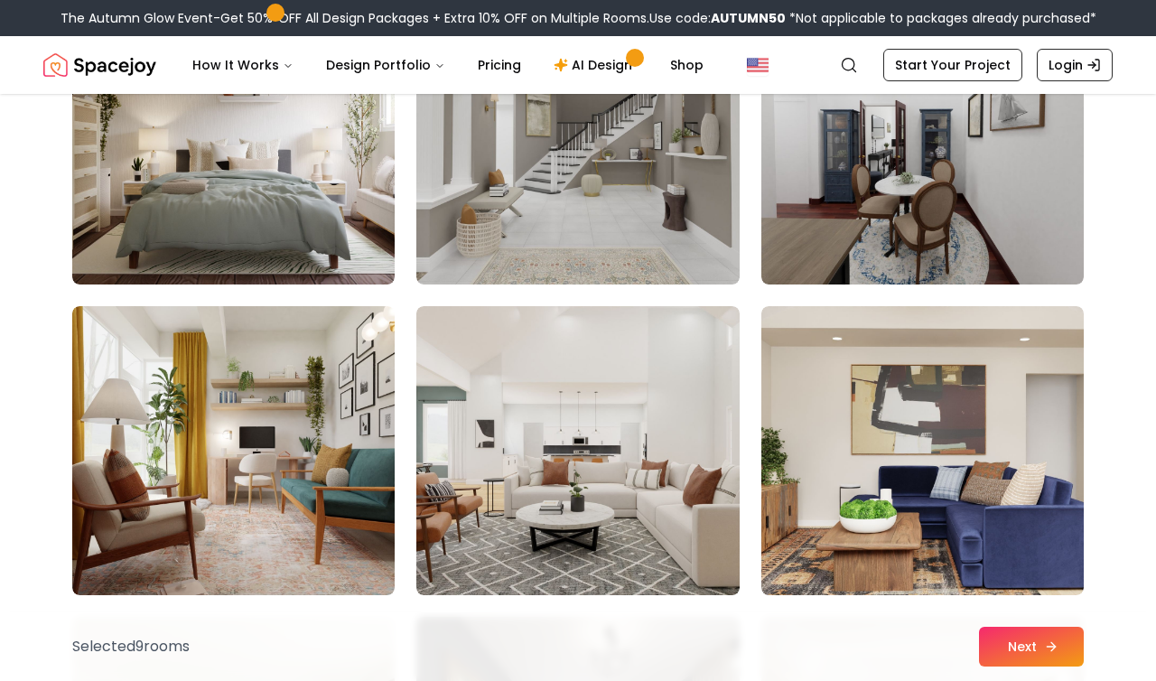
click at [1037, 639] on button "Next" at bounding box center [1031, 647] width 105 height 40
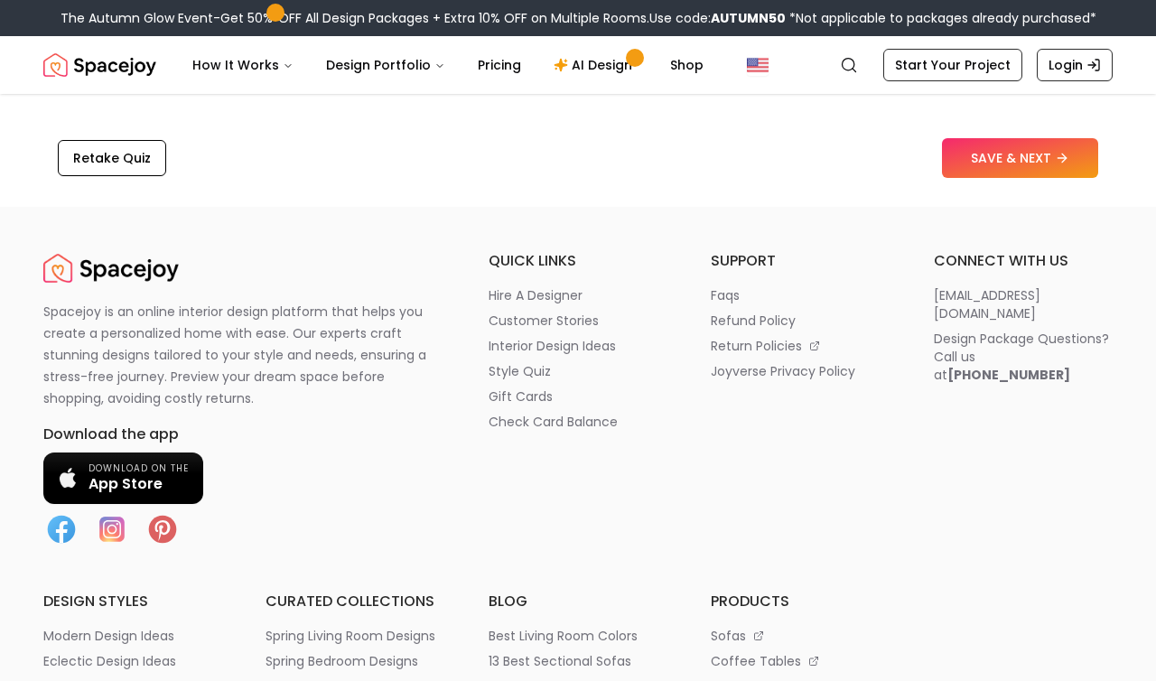
scroll to position [3115, 0]
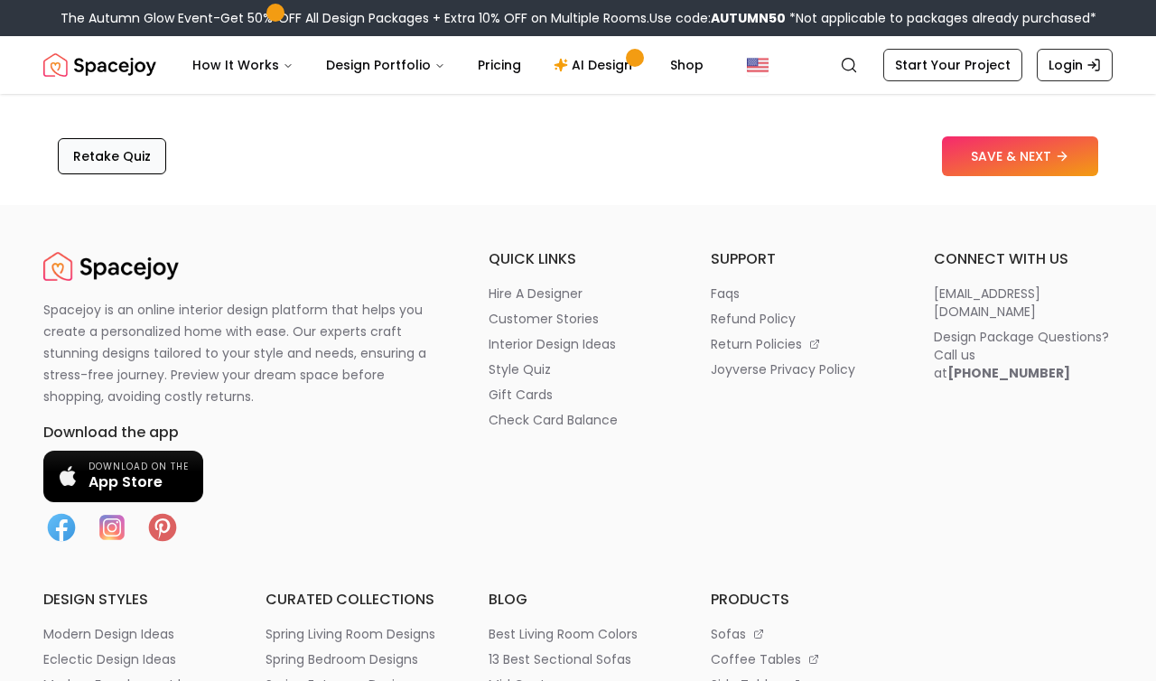
click at [134, 158] on button "Retake Quiz" at bounding box center [112, 156] width 108 height 36
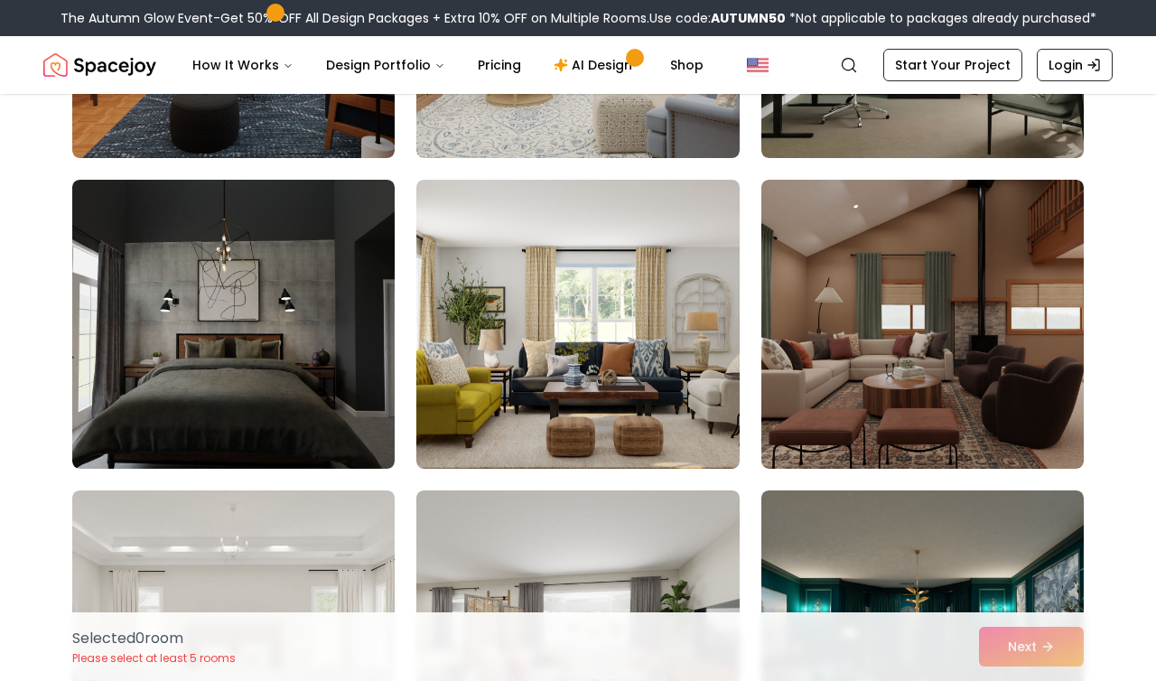
scroll to position [388, 0]
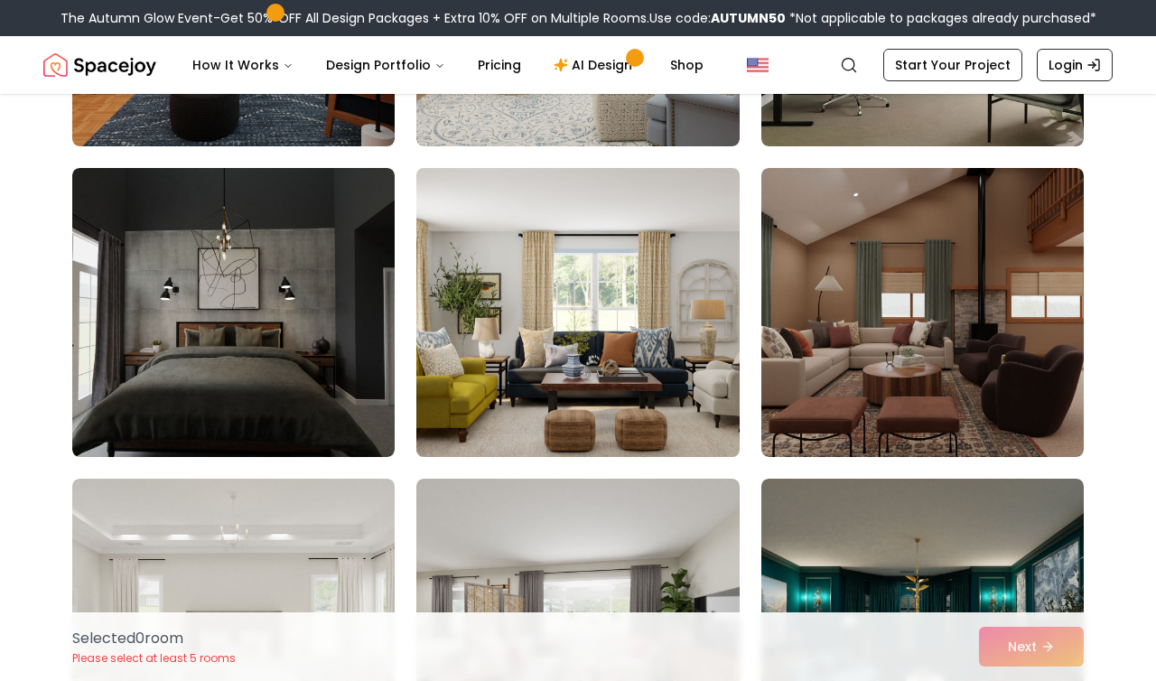
click at [683, 417] on img at bounding box center [577, 312] width 339 height 303
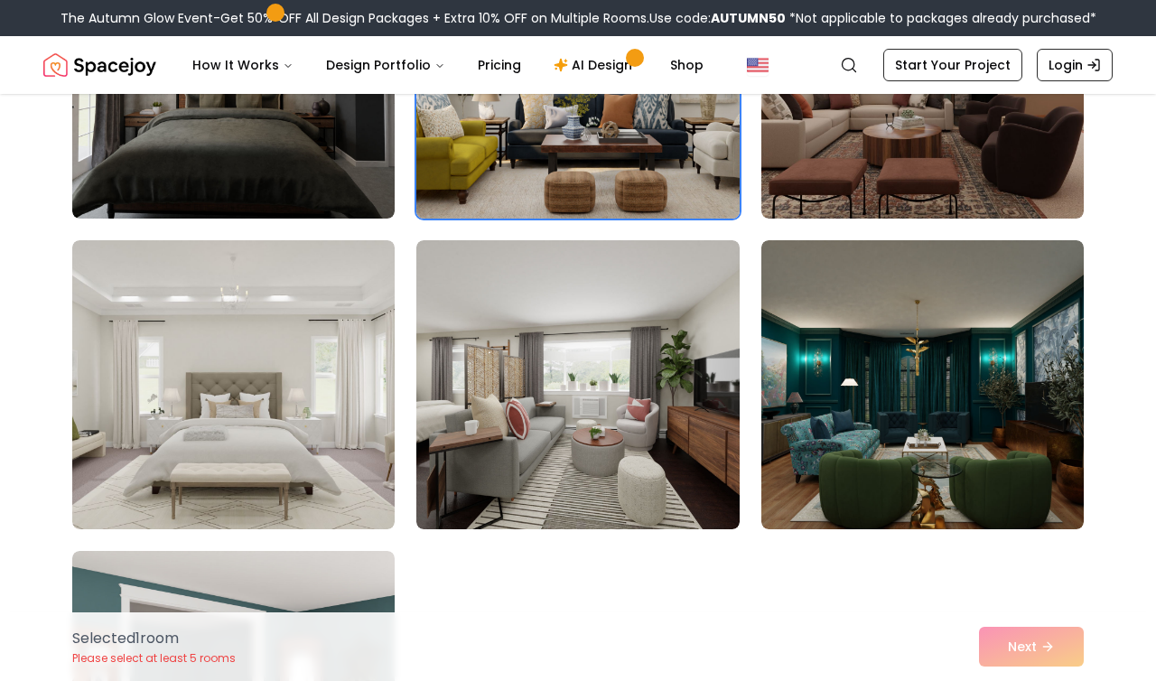
scroll to position [630, 0]
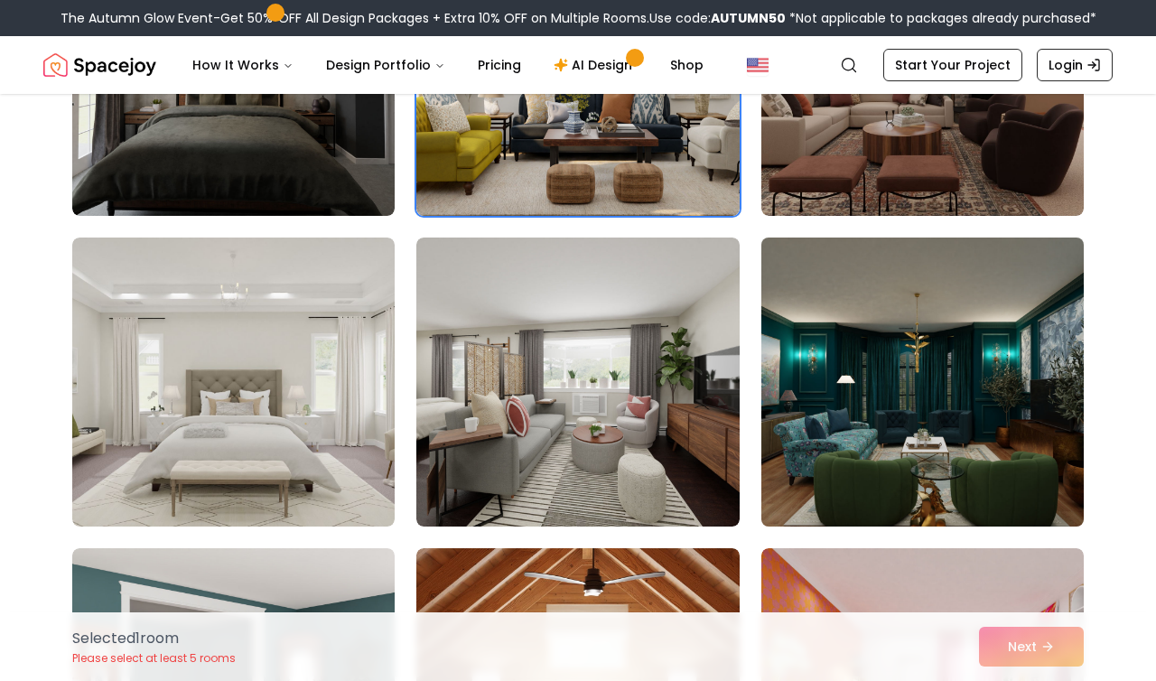
click at [896, 447] on img at bounding box center [922, 381] width 339 height 303
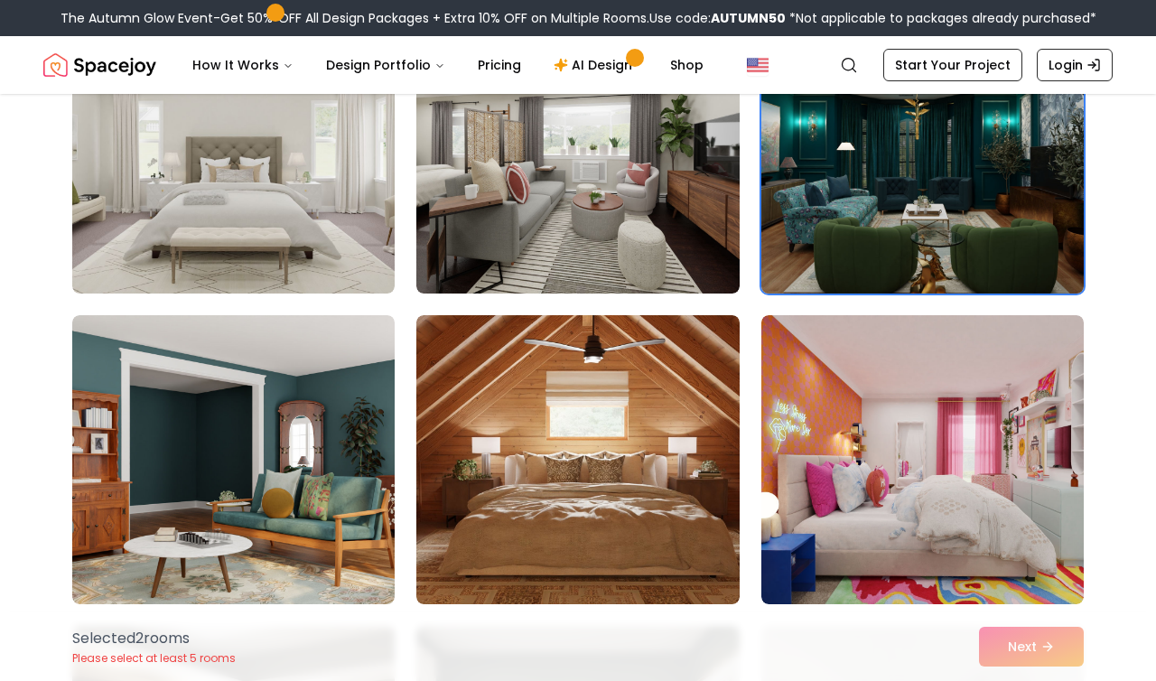
scroll to position [866, 0]
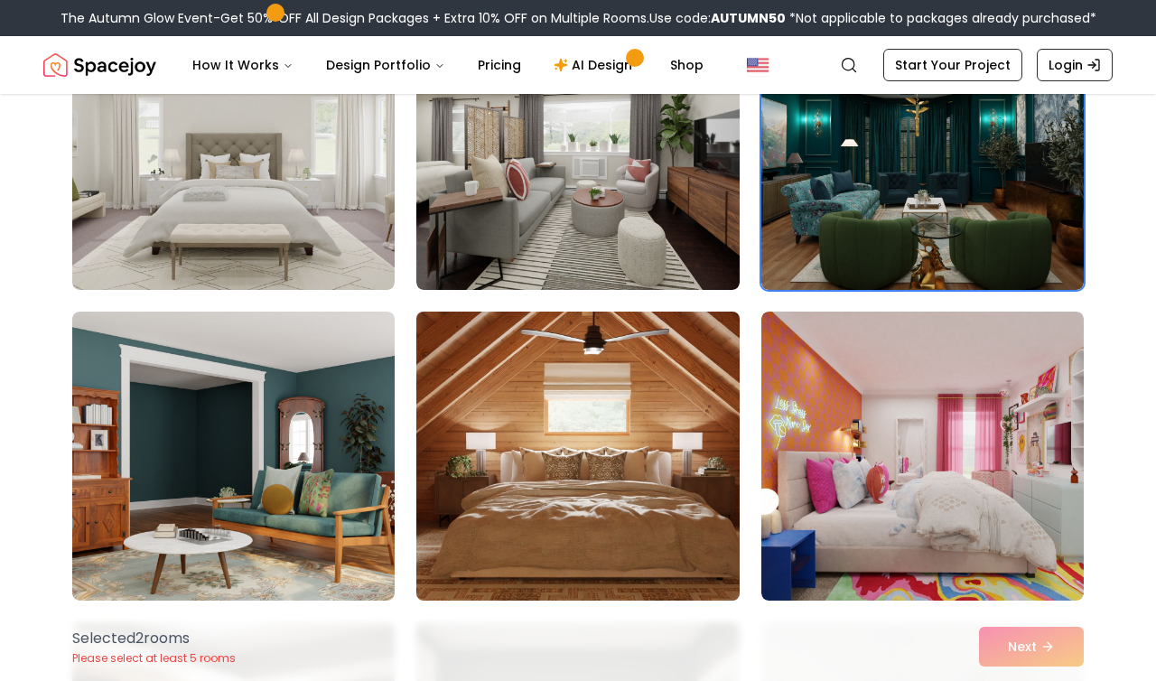
click at [669, 506] on img at bounding box center [577, 455] width 339 height 303
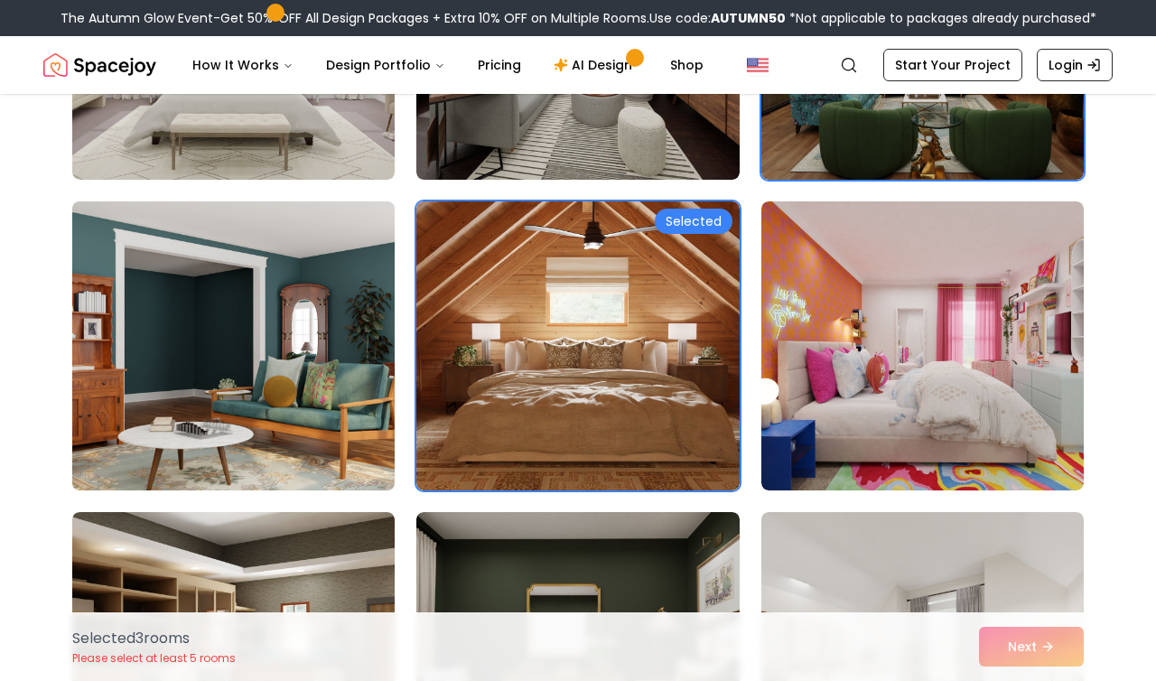
click at [262, 400] on img at bounding box center [233, 345] width 339 height 303
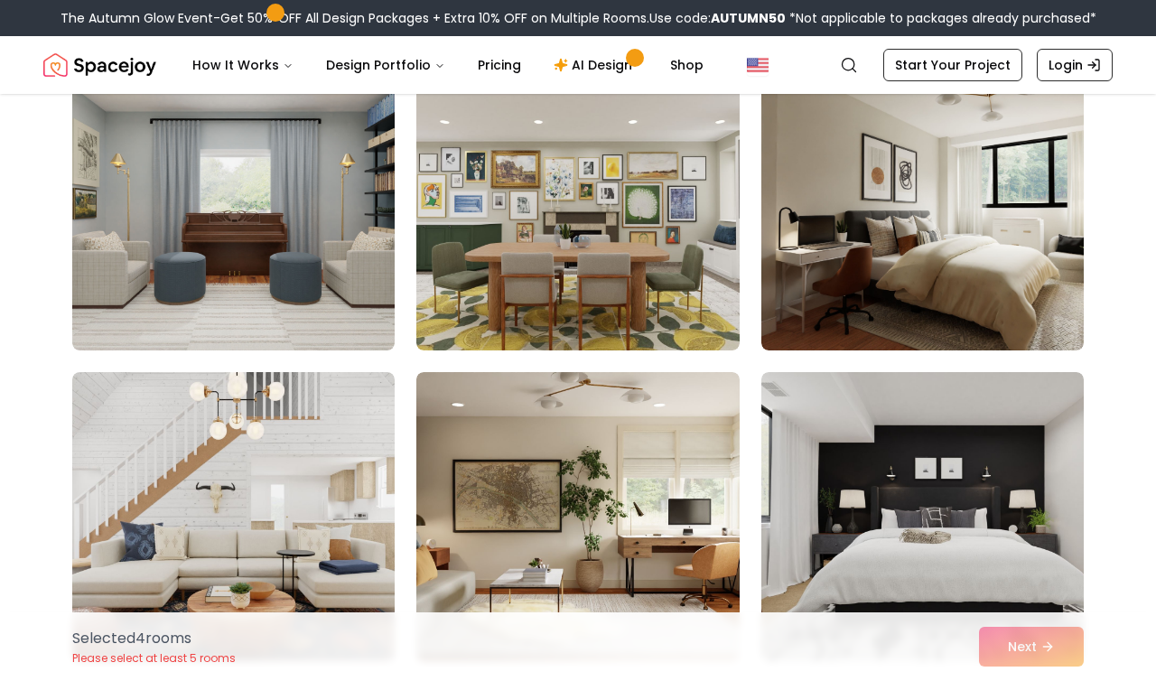
scroll to position [3298, 0]
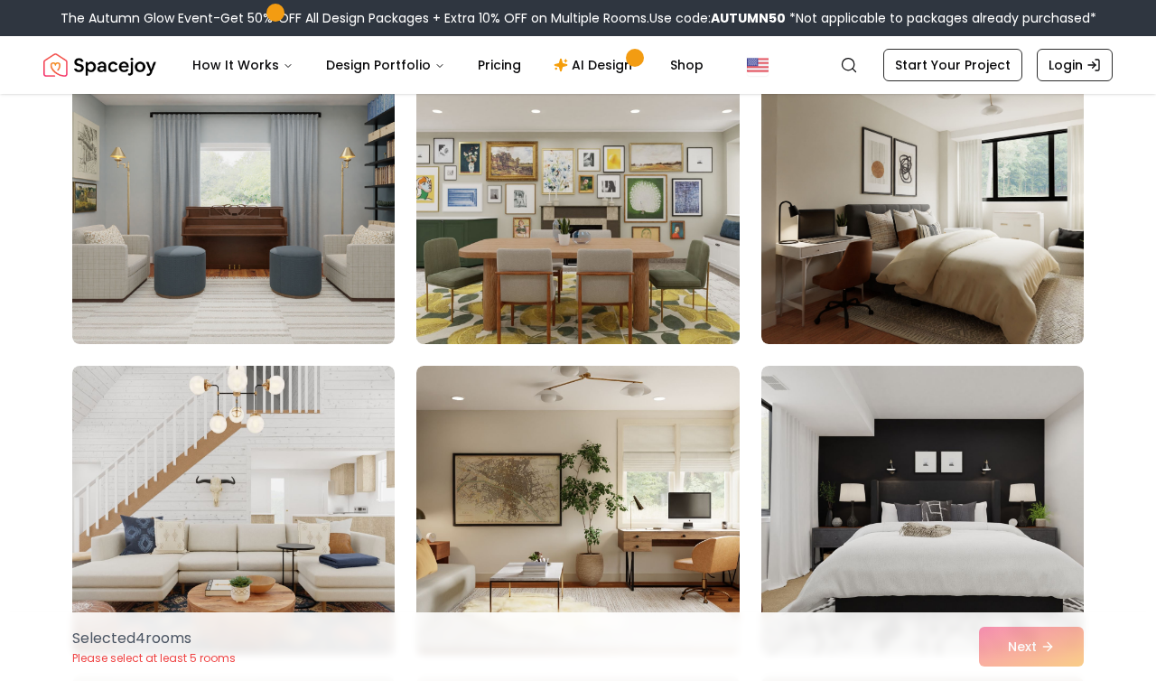
click at [531, 301] on img at bounding box center [577, 199] width 339 height 303
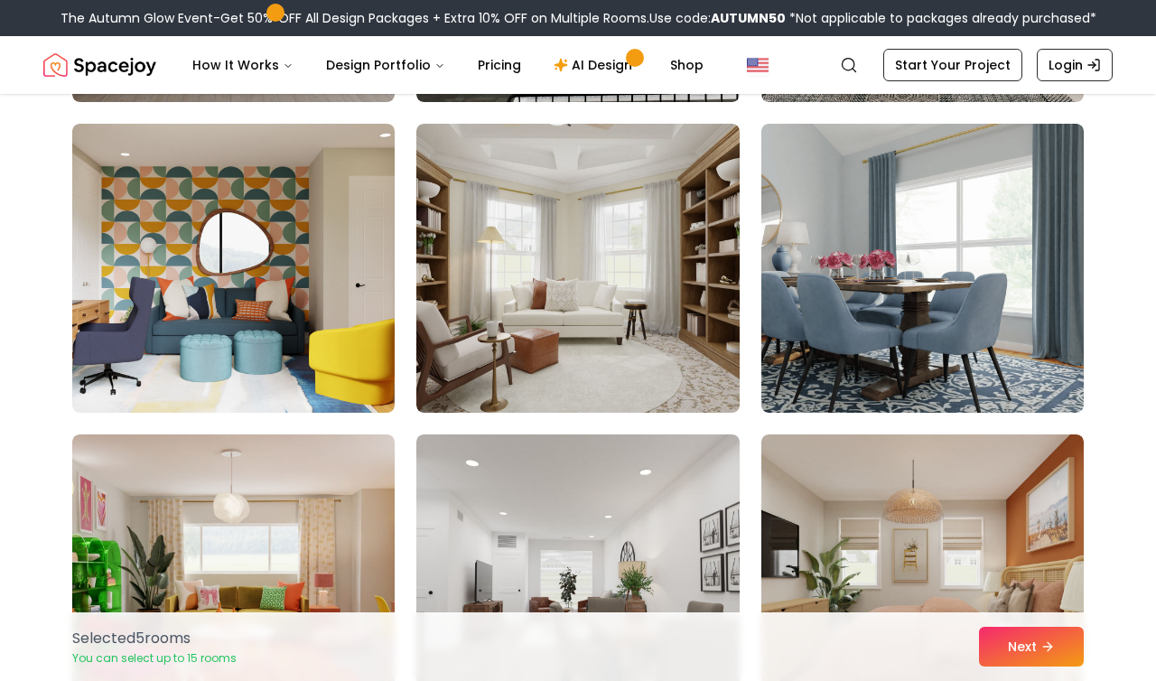
scroll to position [4477, 0]
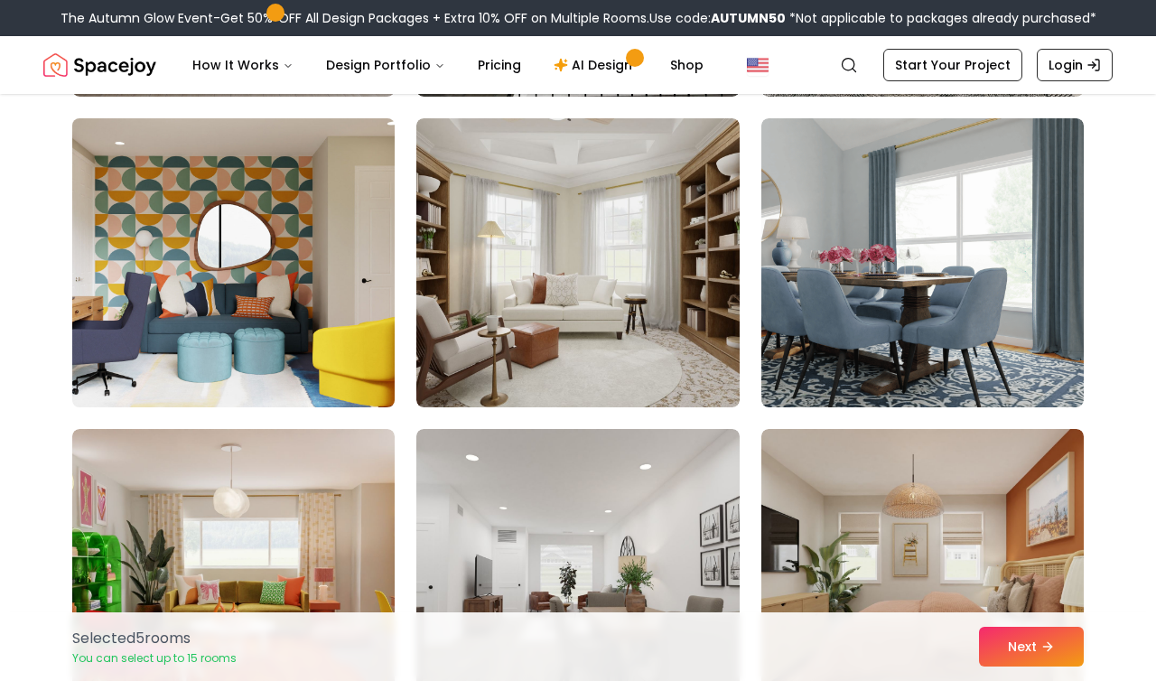
click at [323, 242] on img at bounding box center [233, 262] width 339 height 303
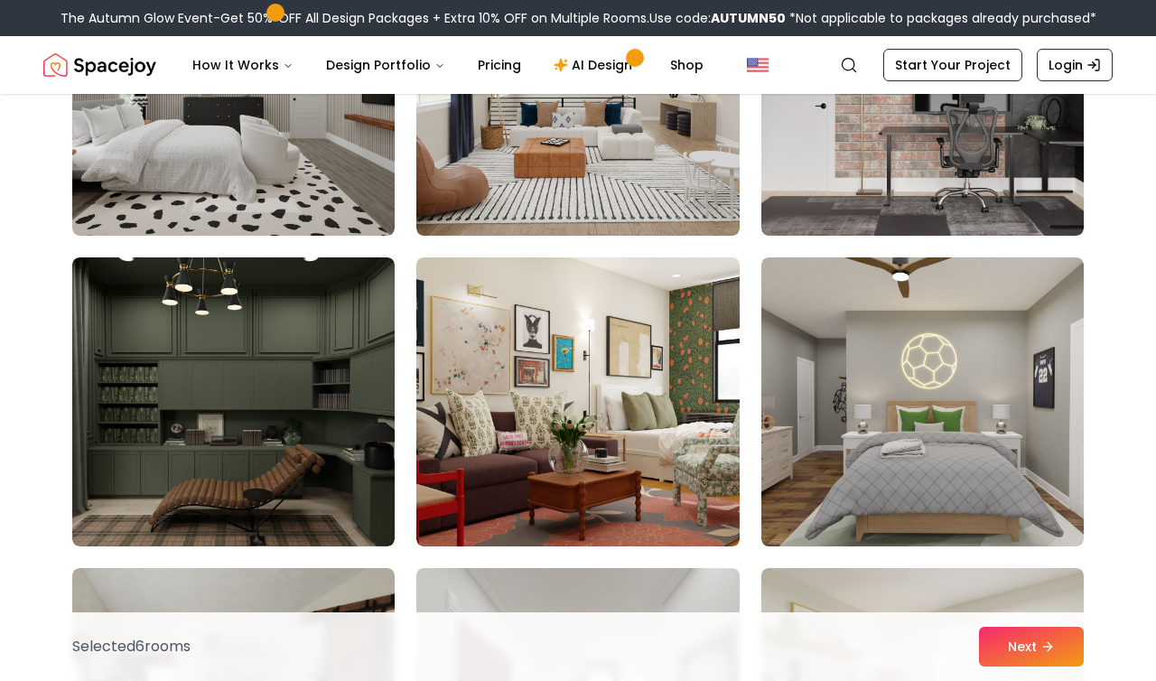
scroll to position [5603, 0]
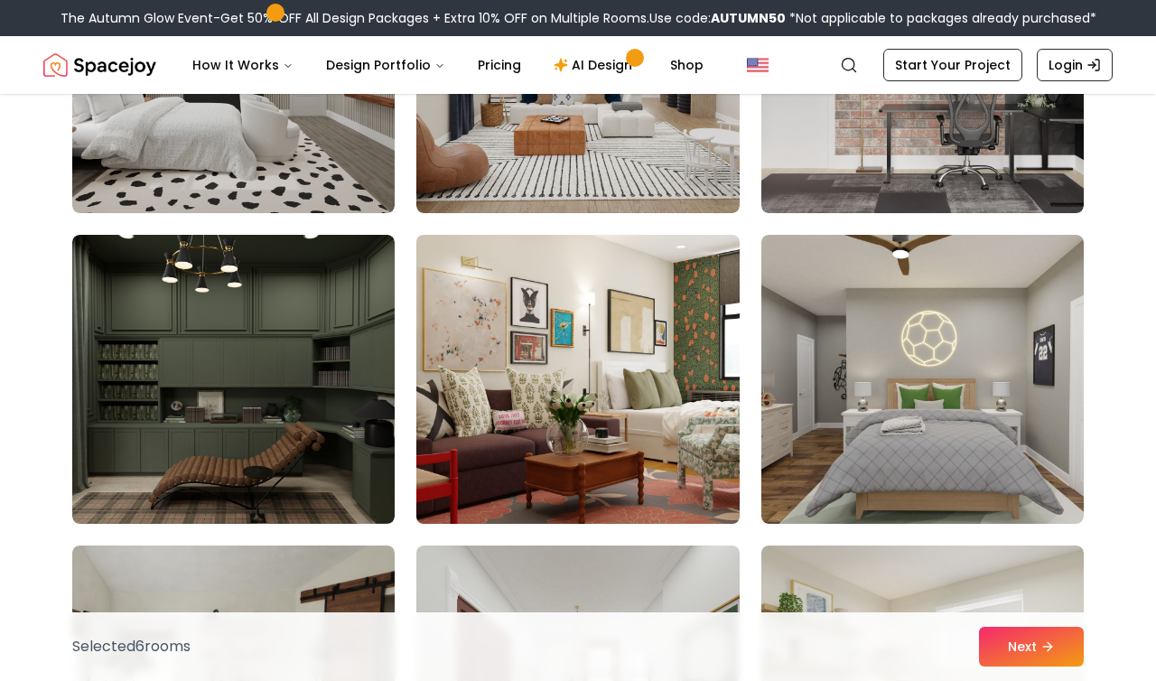
click at [607, 354] on img at bounding box center [577, 379] width 339 height 303
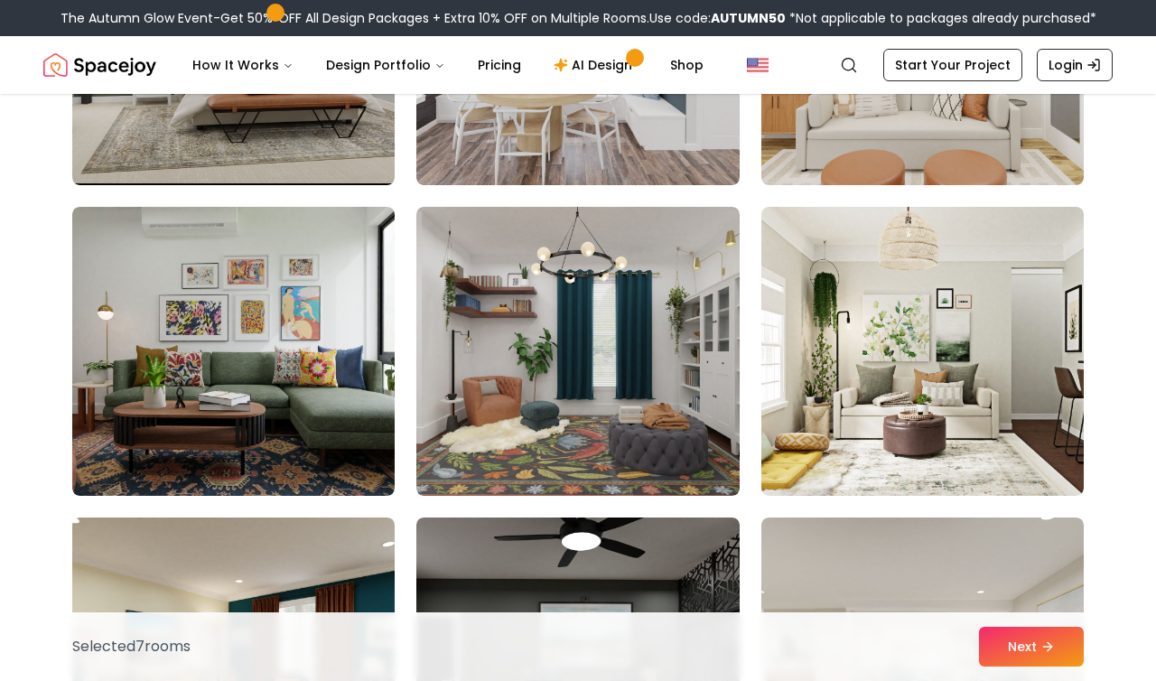
scroll to position [8121, 0]
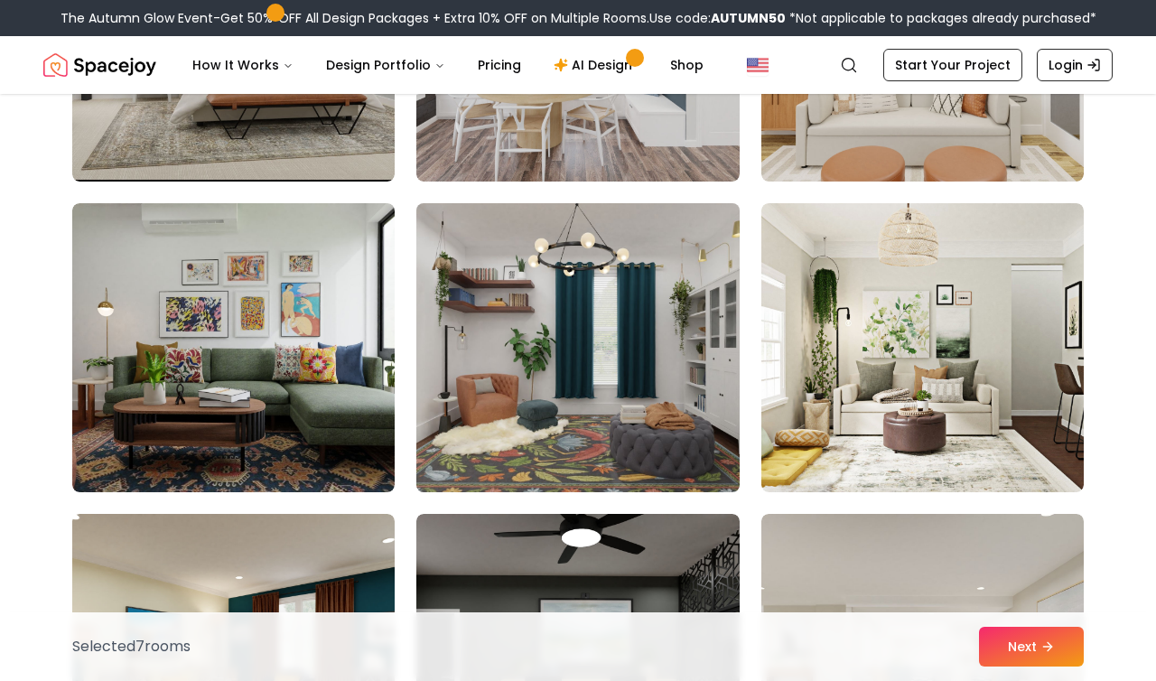
click at [601, 421] on img at bounding box center [577, 347] width 339 height 303
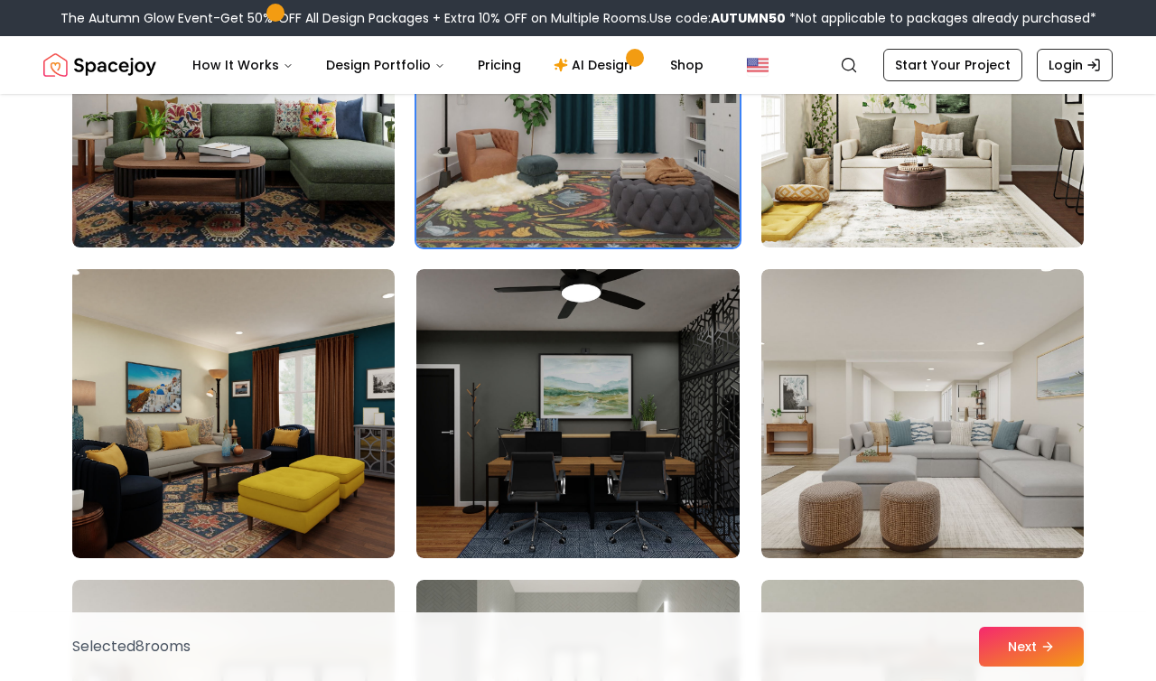
scroll to position [8366, 0]
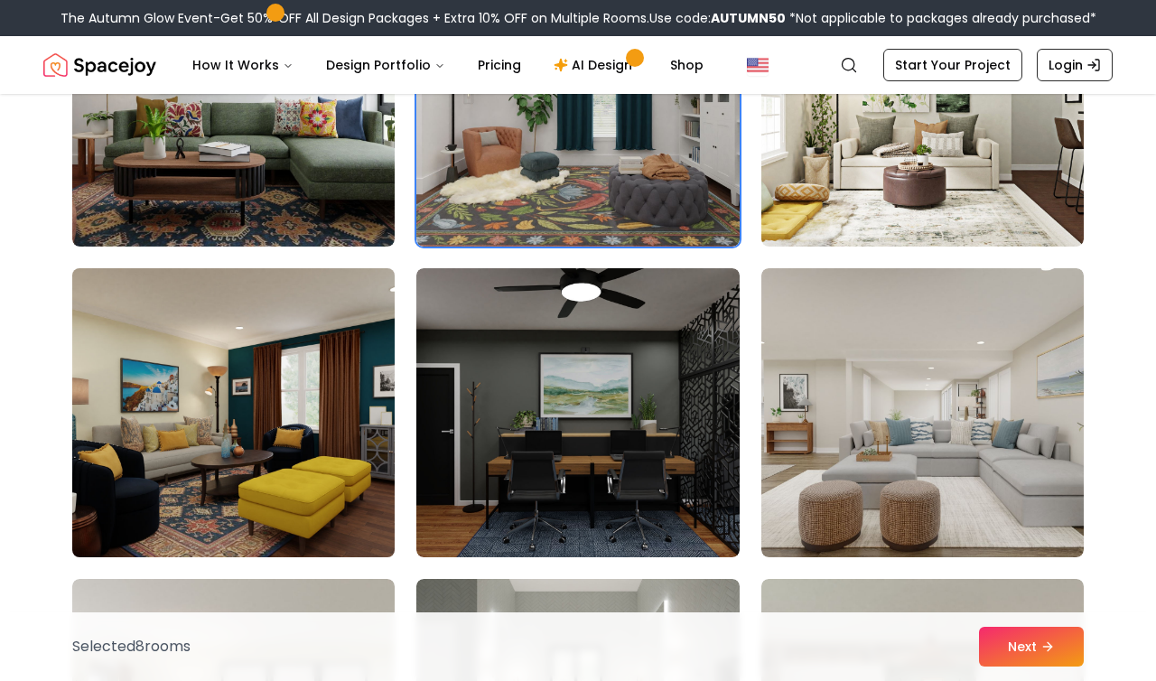
click at [287, 457] on img at bounding box center [233, 412] width 339 height 303
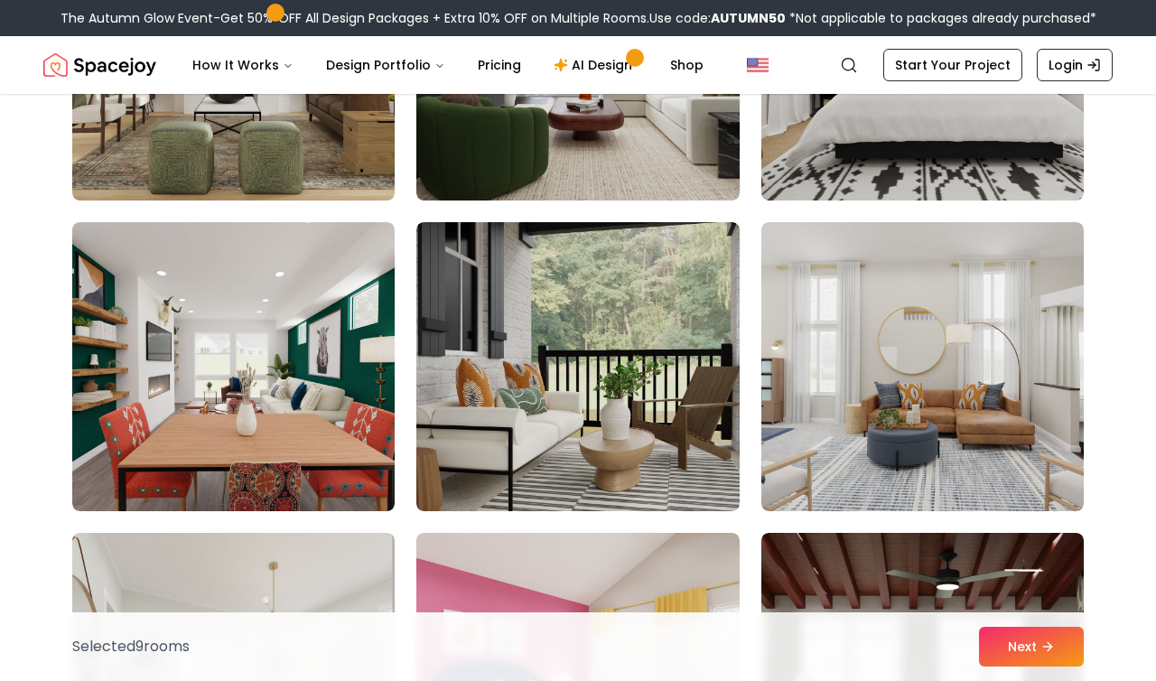
scroll to position [9345, 0]
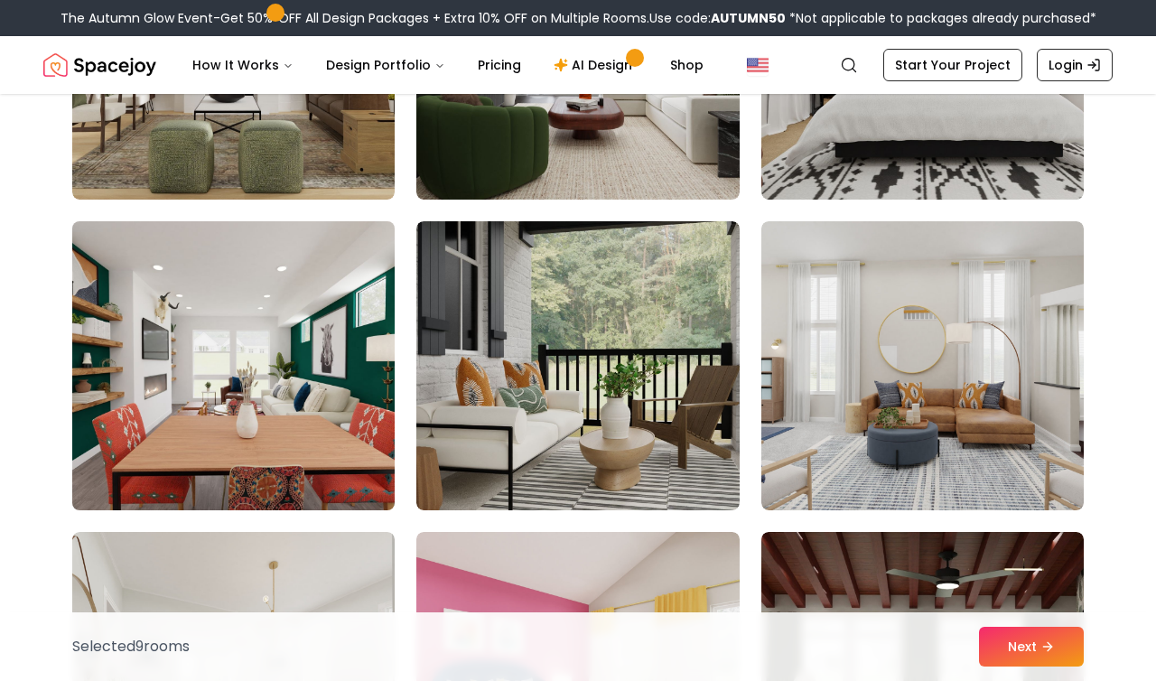
click at [360, 404] on img at bounding box center [233, 365] width 339 height 303
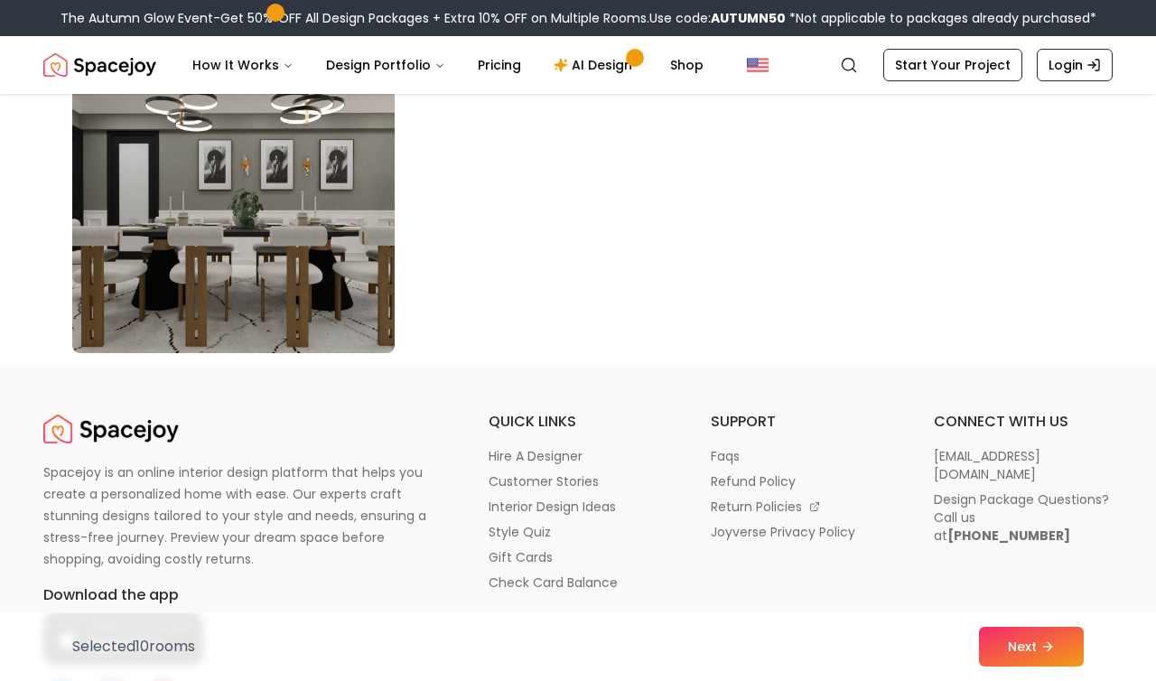
scroll to position [10439, 0]
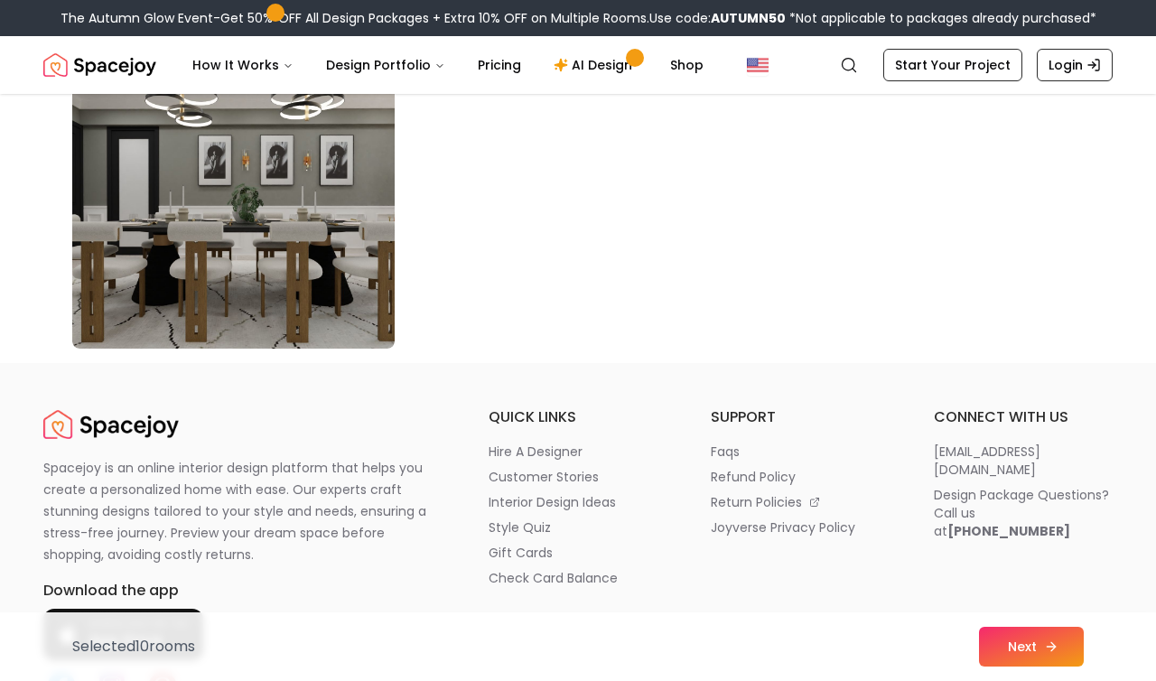
click at [1012, 641] on button "Next" at bounding box center [1031, 647] width 105 height 40
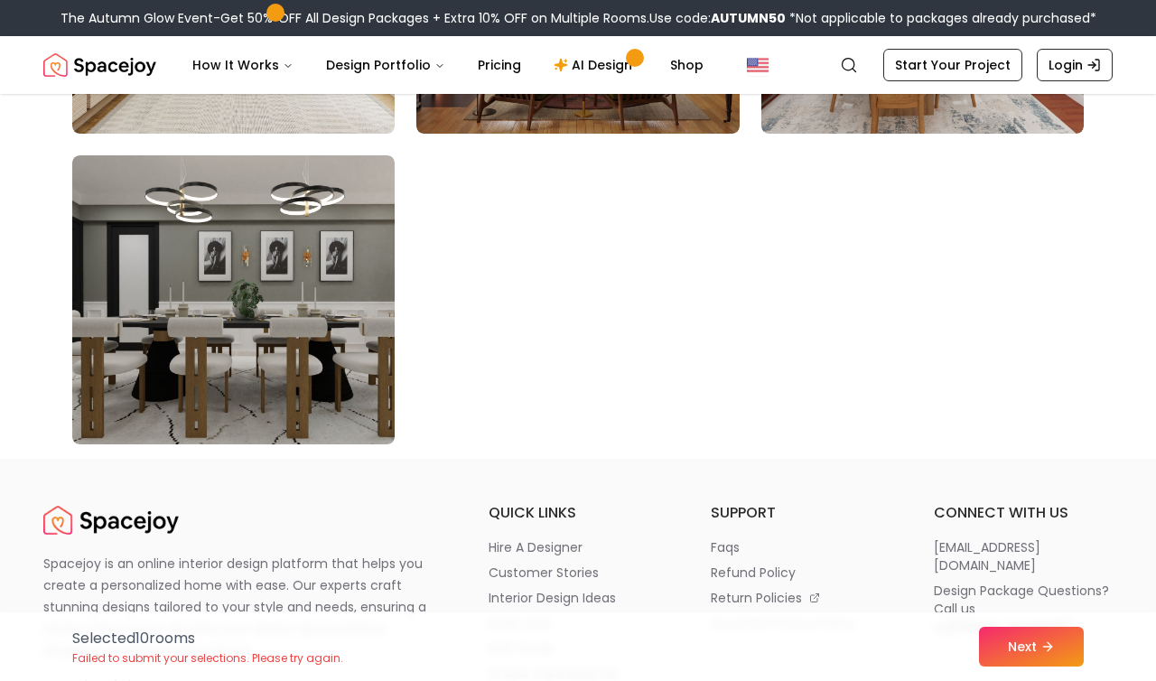
scroll to position [10345, 0]
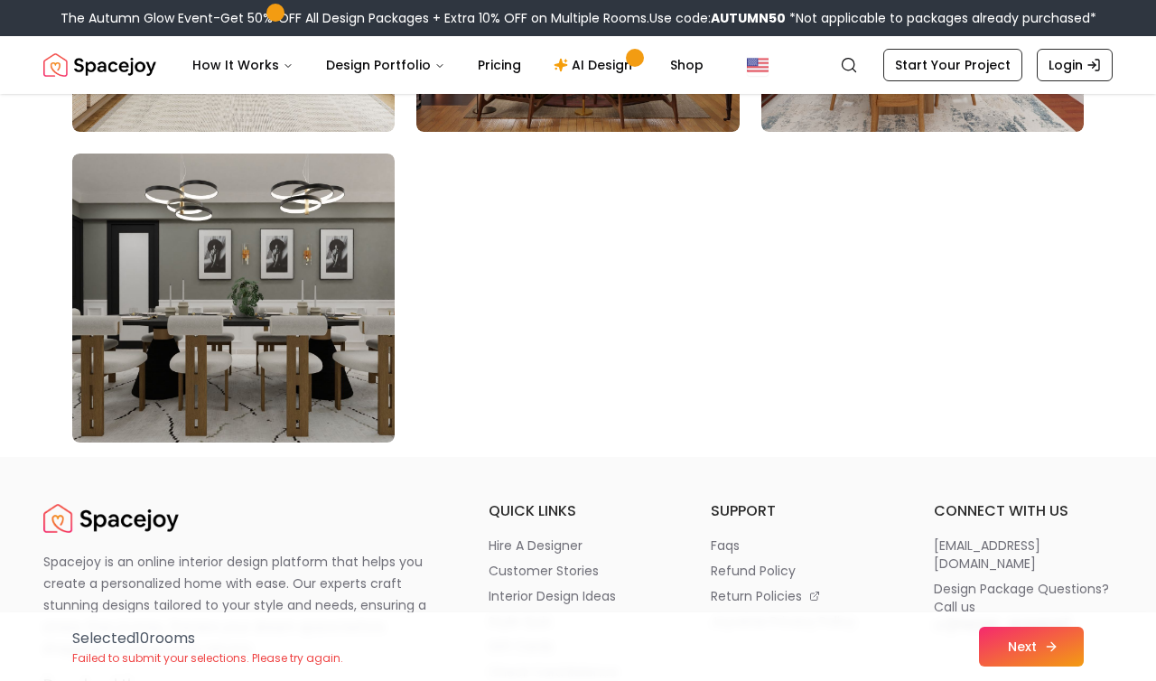
click at [1044, 647] on icon at bounding box center [1051, 646] width 14 height 14
click at [1040, 639] on button "Next" at bounding box center [1031, 647] width 105 height 40
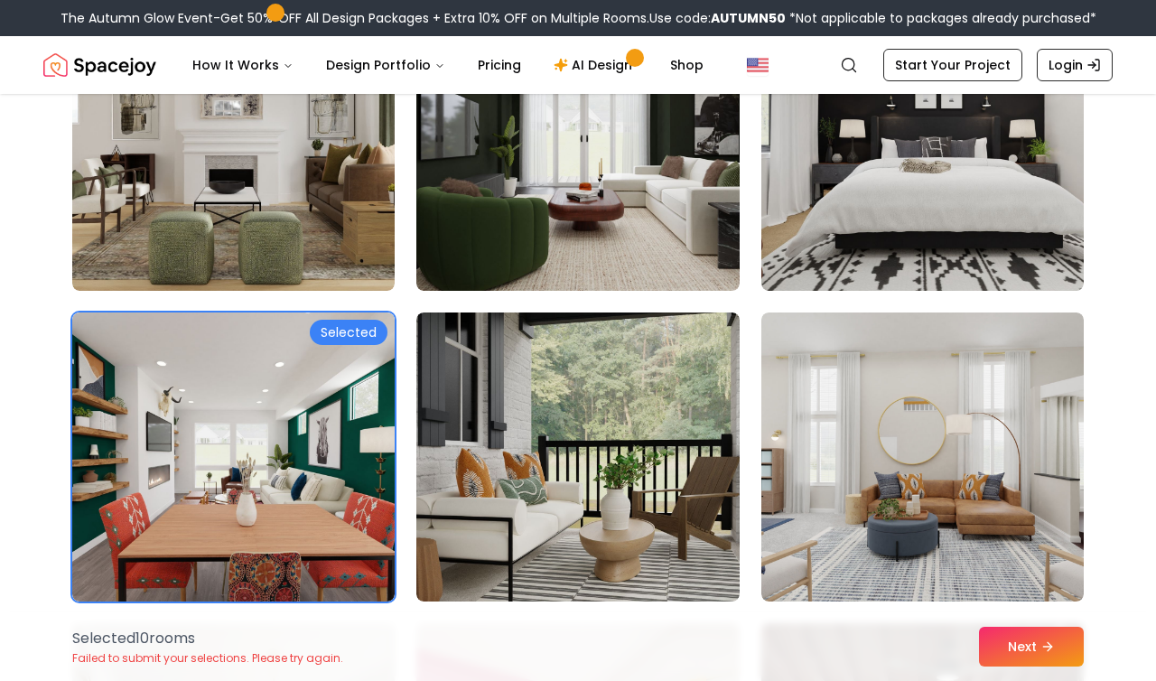
scroll to position [9250, 0]
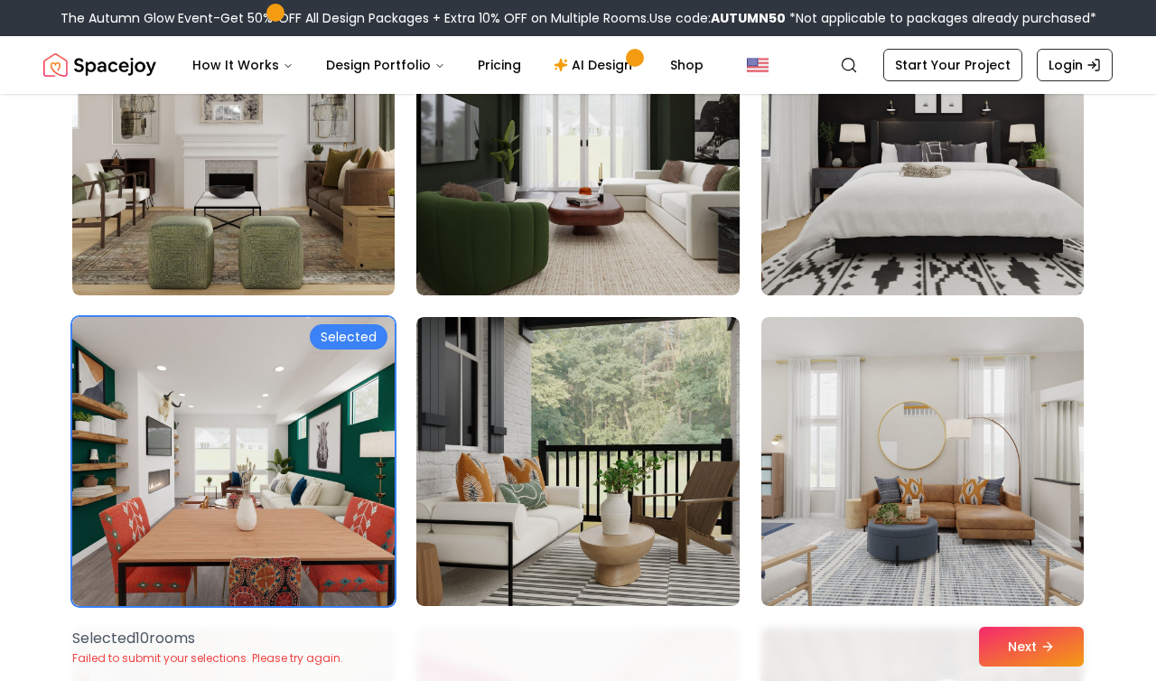
click at [593, 472] on img at bounding box center [577, 461] width 322 height 289
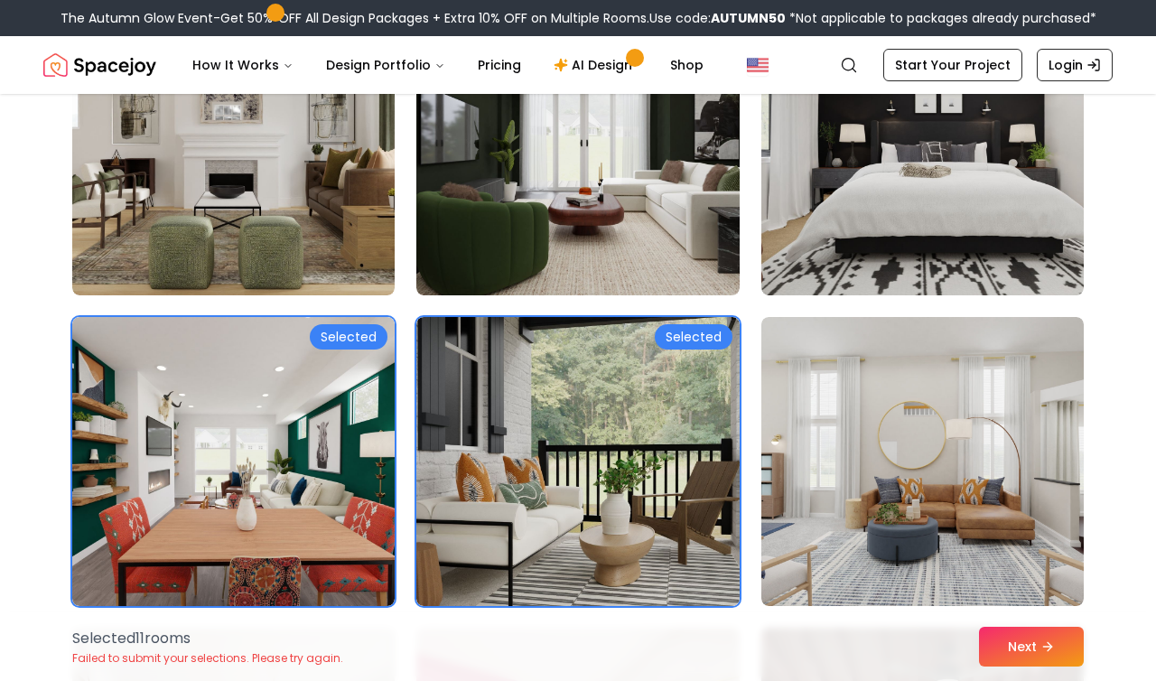
click at [593, 472] on img at bounding box center [577, 461] width 322 height 289
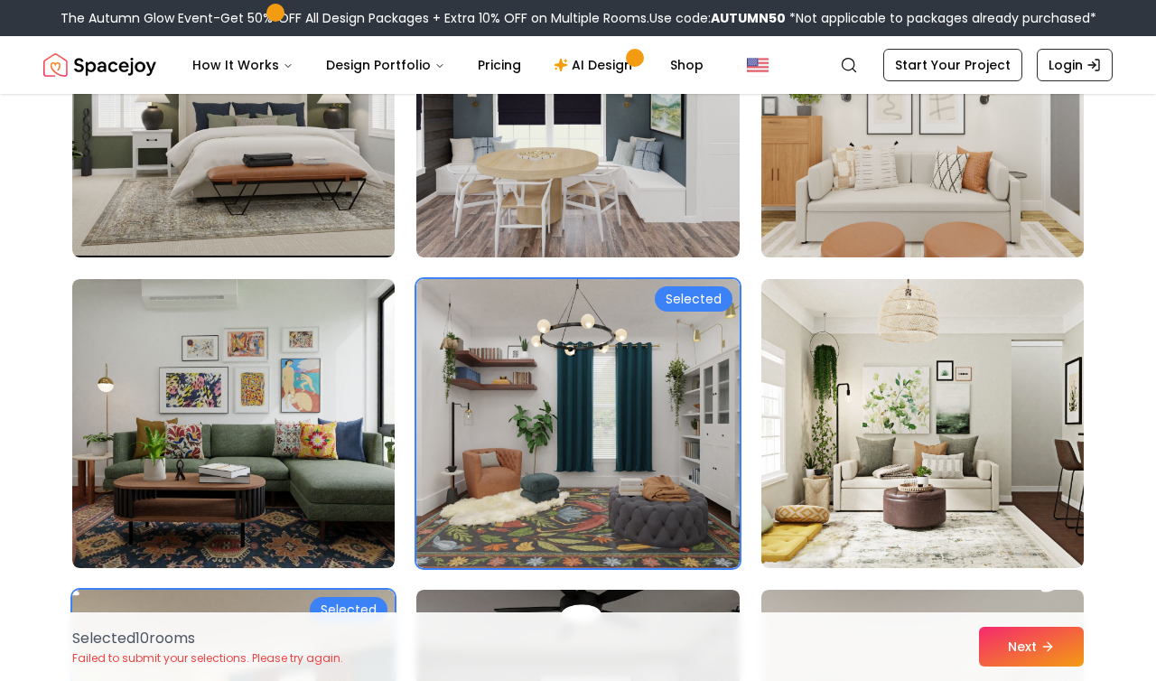
scroll to position [8039, 0]
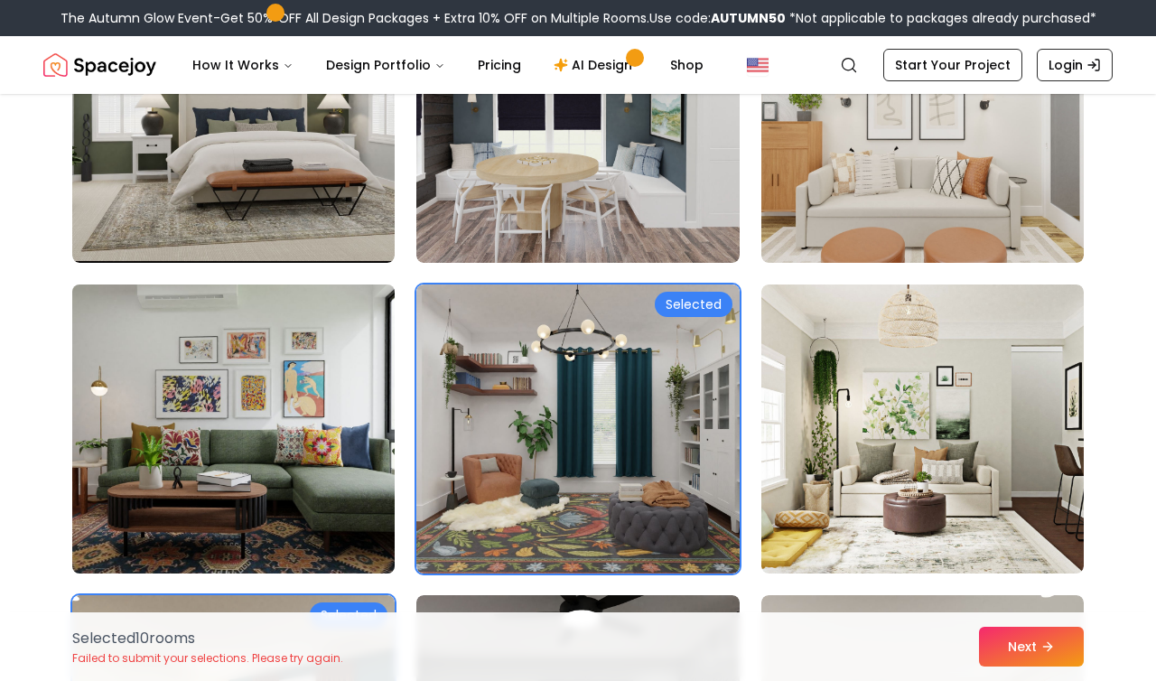
click at [301, 415] on img at bounding box center [233, 428] width 339 height 303
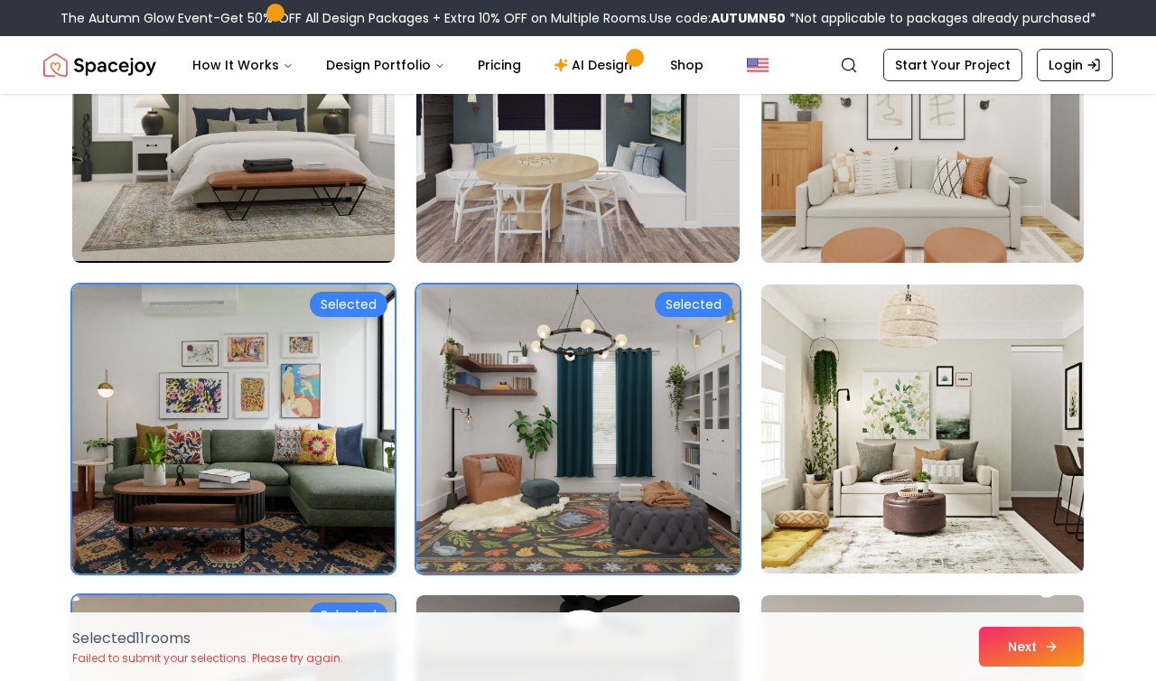
click at [1020, 634] on button "Next" at bounding box center [1031, 647] width 105 height 40
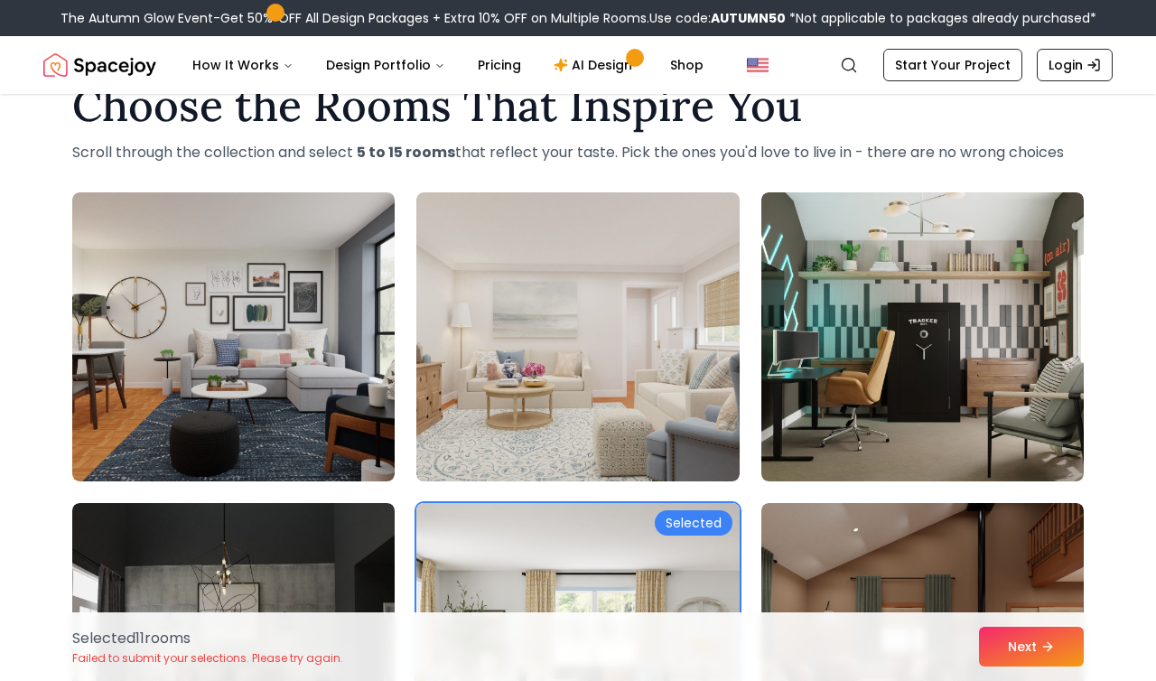
scroll to position [49, 0]
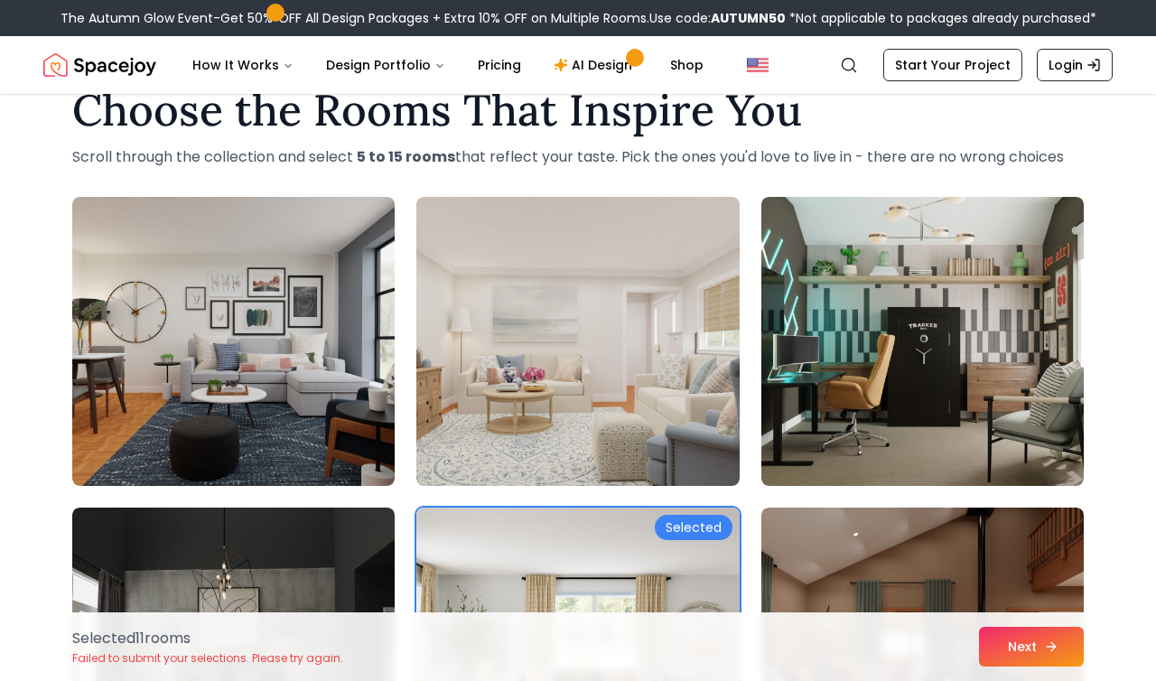
click at [1031, 634] on button "Next" at bounding box center [1031, 647] width 105 height 40
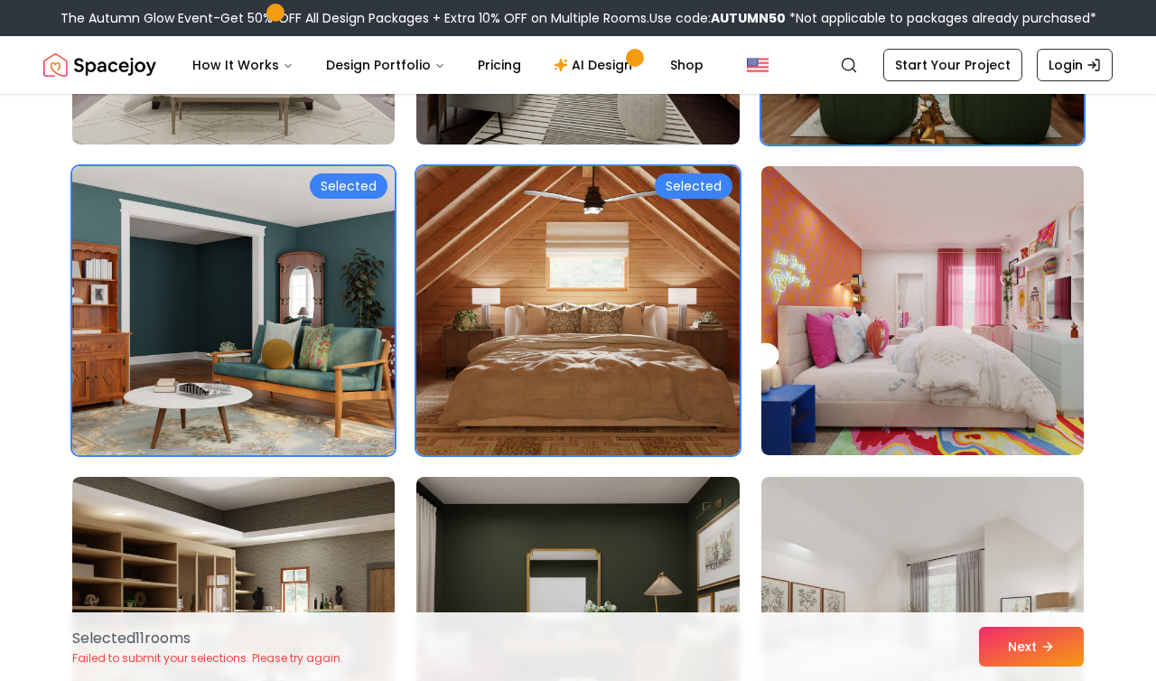
scroll to position [1012, 0]
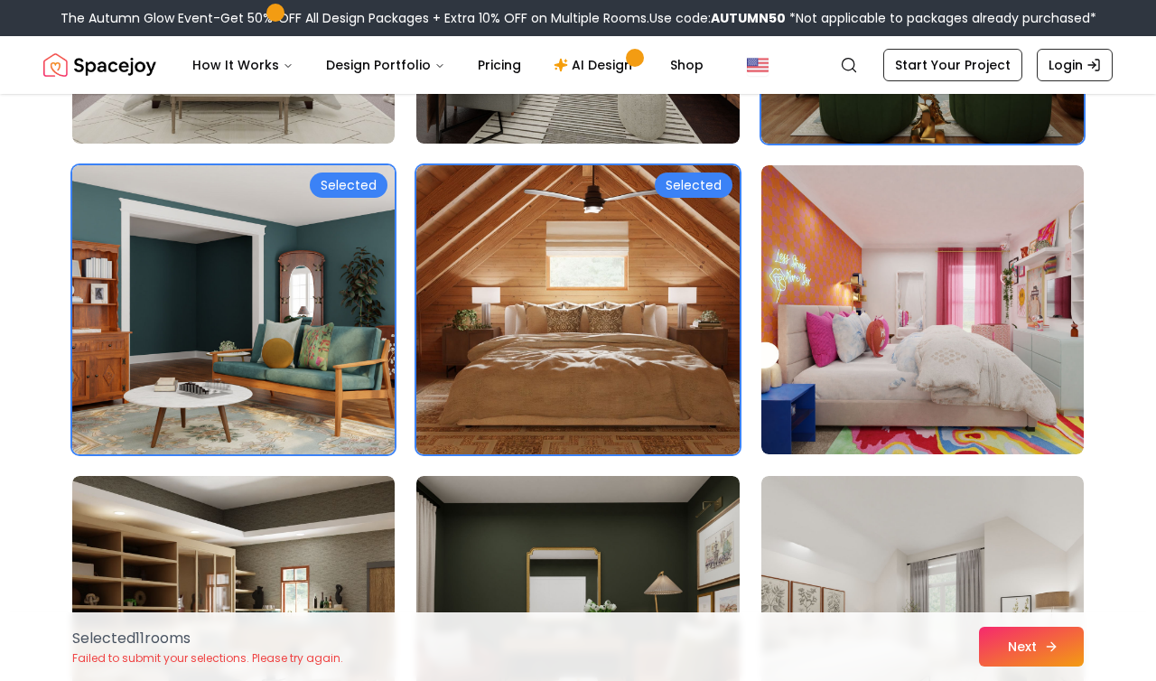
click at [1020, 635] on button "Next" at bounding box center [1031, 647] width 105 height 40
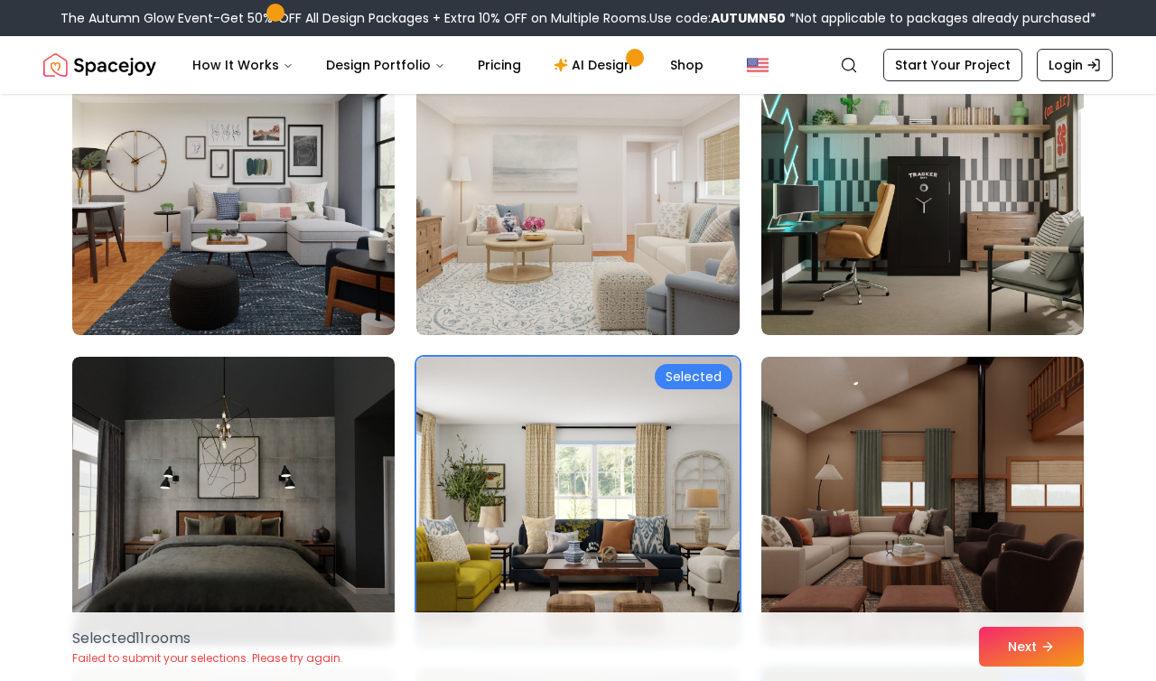
scroll to position [0, 0]
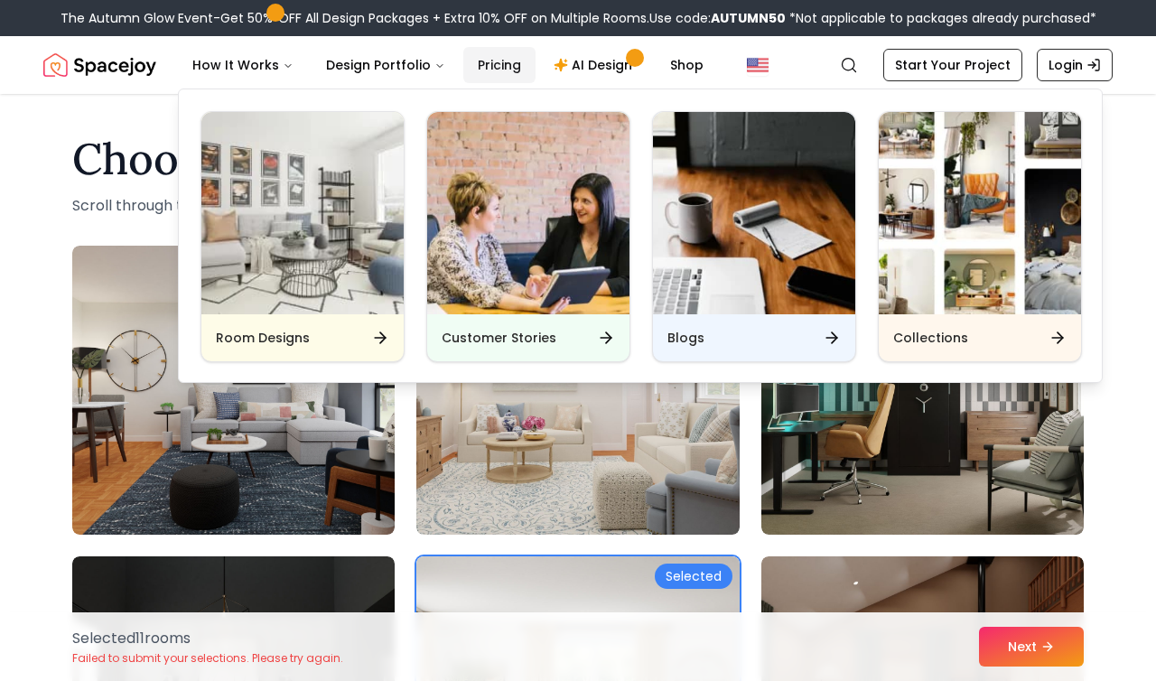
click at [519, 72] on link "Pricing" at bounding box center [499, 65] width 72 height 36
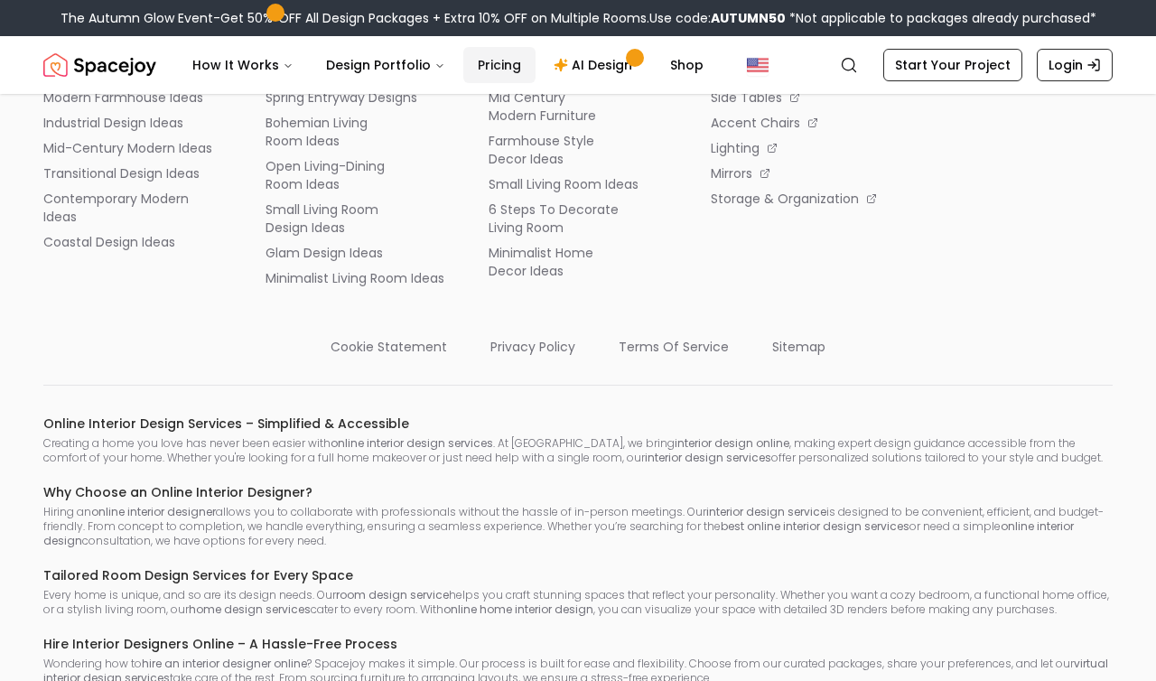
scroll to position [3214, 0]
